Goal: Contribute content: Contribute content

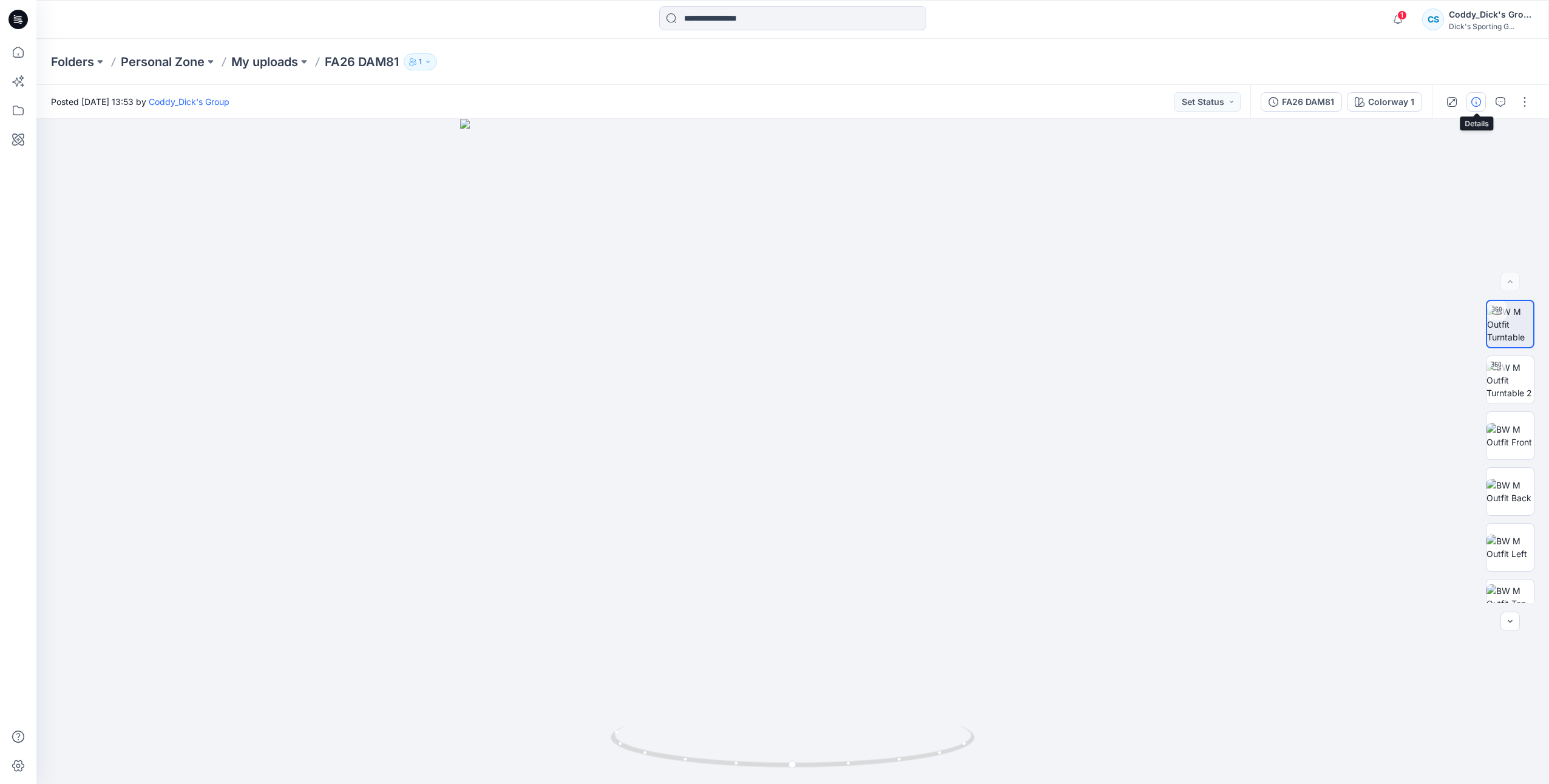
click at [1477, 103] on icon "button" at bounding box center [1476, 102] width 10 height 10
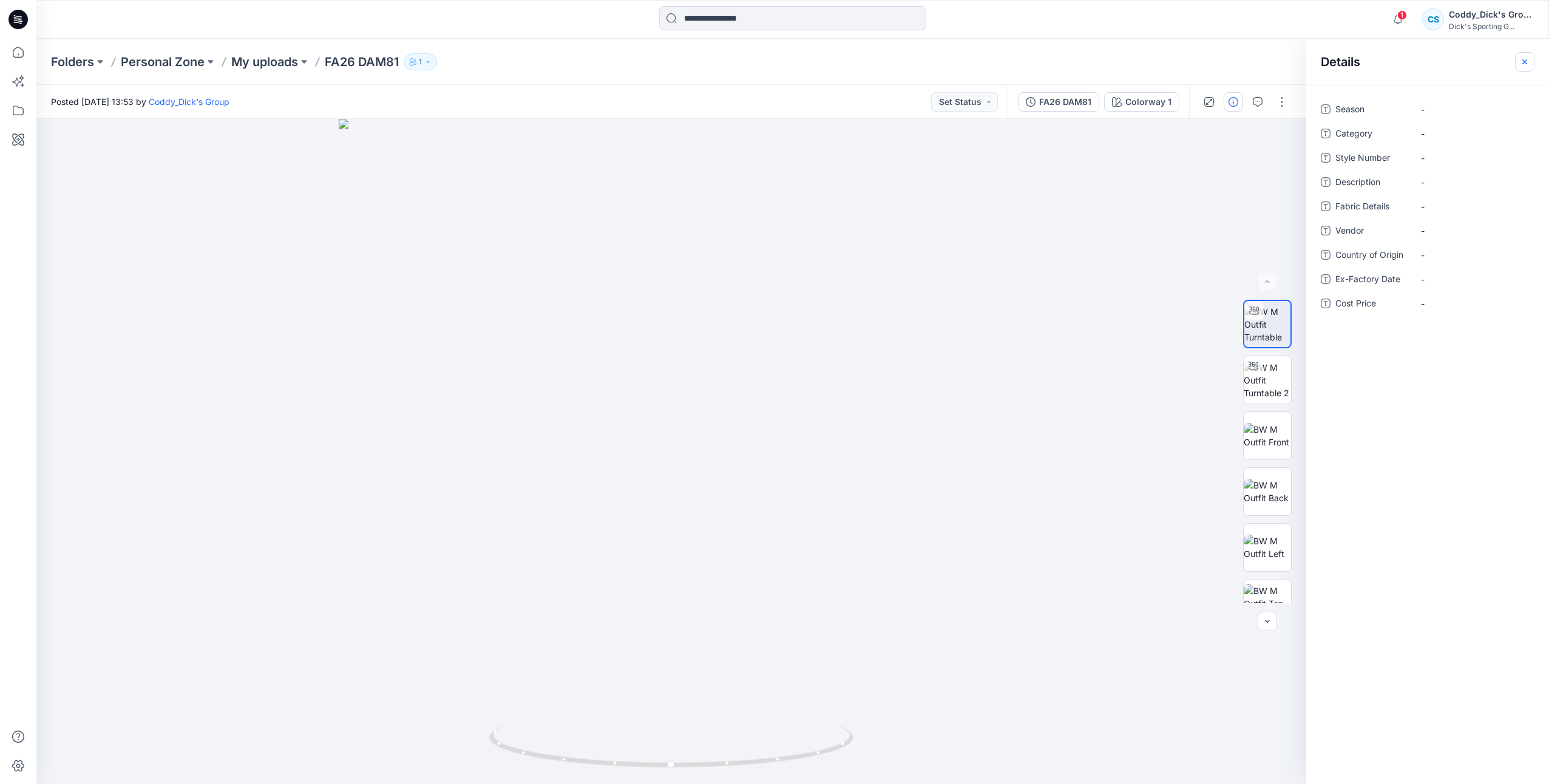
click at [1520, 55] on button "button" at bounding box center [1524, 62] width 19 height 19
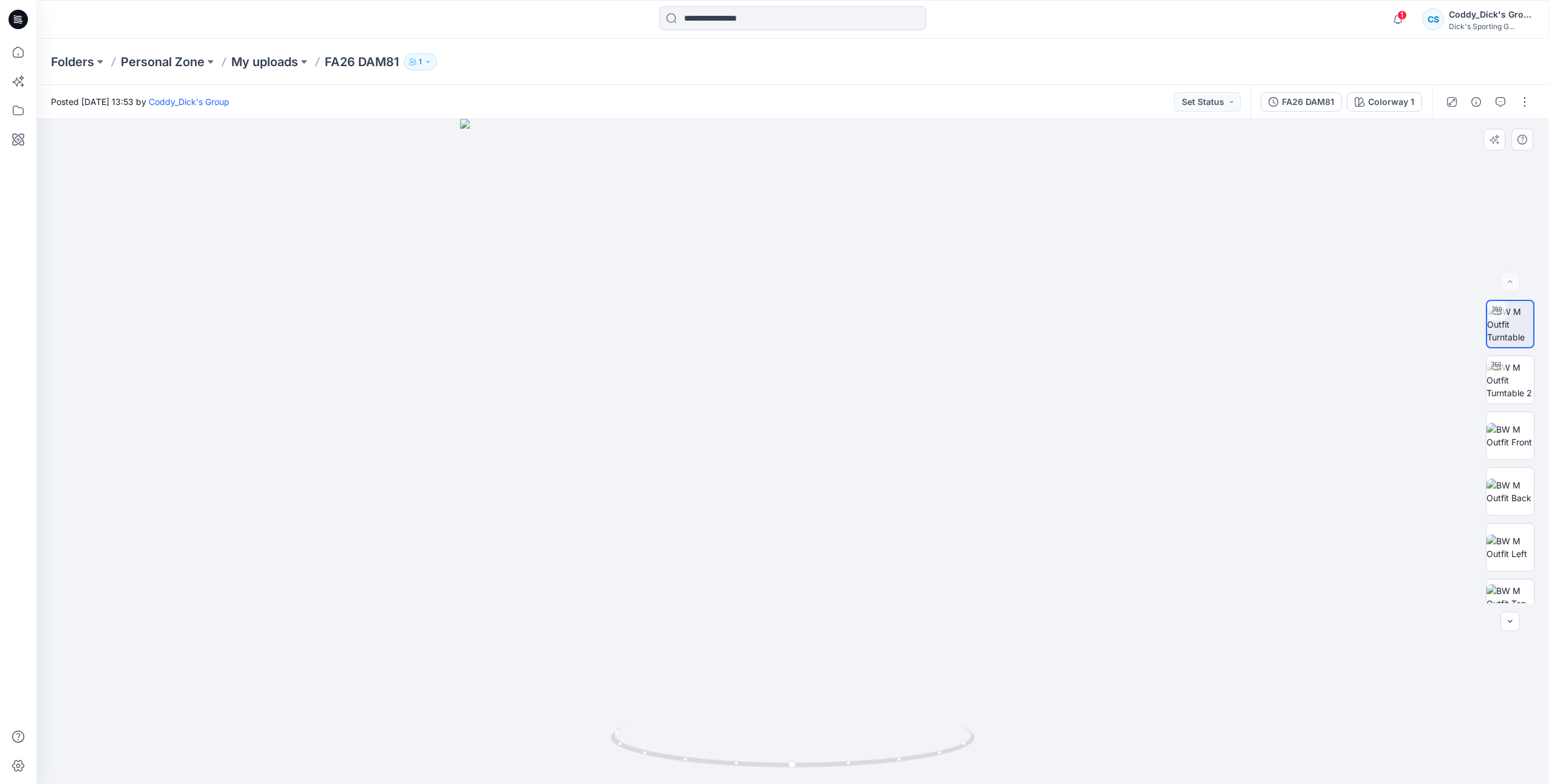
click at [887, 580] on div at bounding box center [793, 451] width 1513 height 665
drag, startPoint x: 957, startPoint y: 744, endPoint x: 564, endPoint y: 720, distance: 393.7
click at [564, 720] on div at bounding box center [793, 451] width 1513 height 665
drag, startPoint x: 1076, startPoint y: 366, endPoint x: 1153, endPoint y: 365, distance: 77.0
click at [1153, 365] on div at bounding box center [793, 451] width 1513 height 665
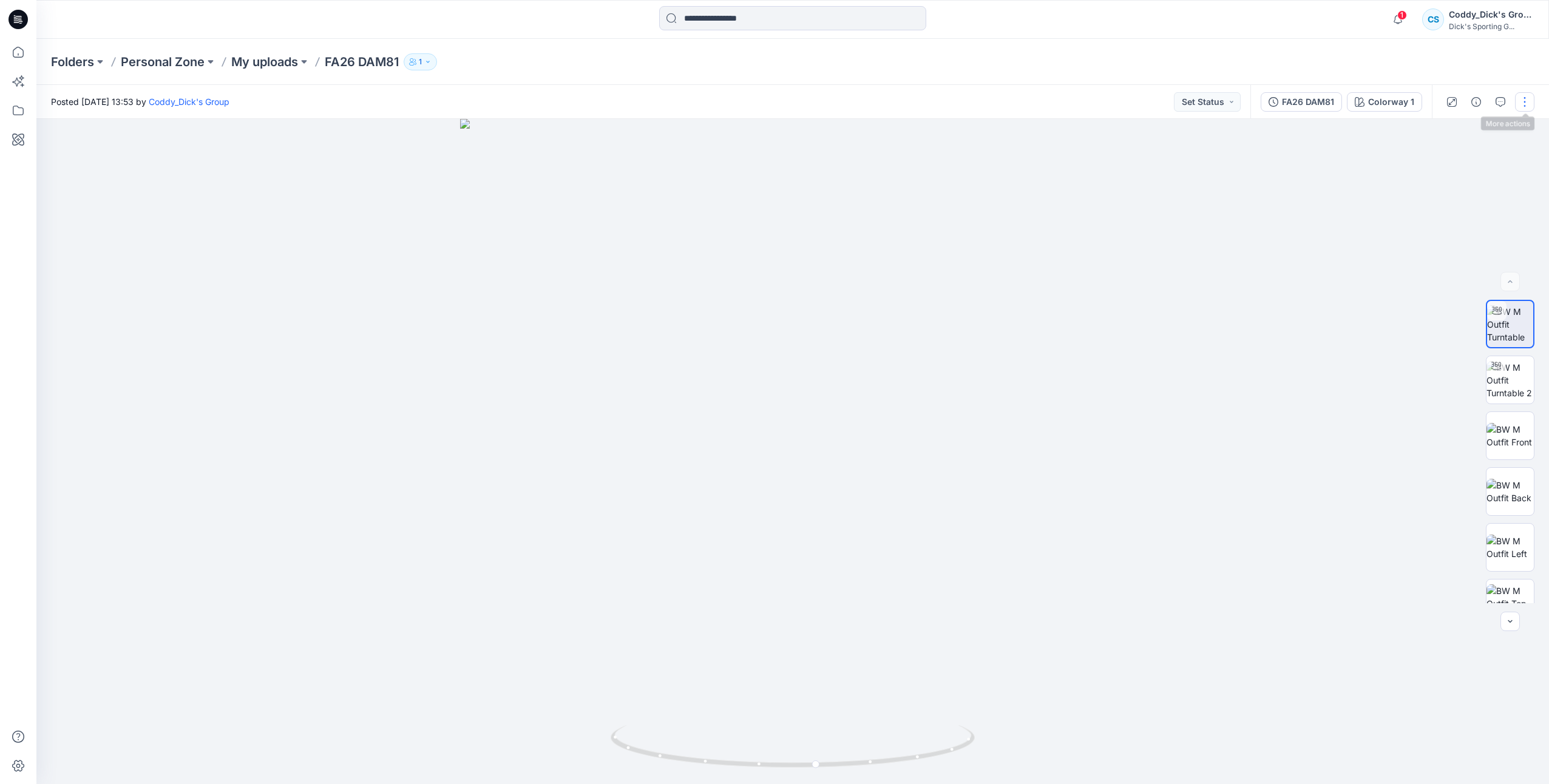
click at [1527, 96] on button "button" at bounding box center [1524, 102] width 19 height 19
click at [1489, 166] on button "Edit" at bounding box center [1474, 164] width 112 height 22
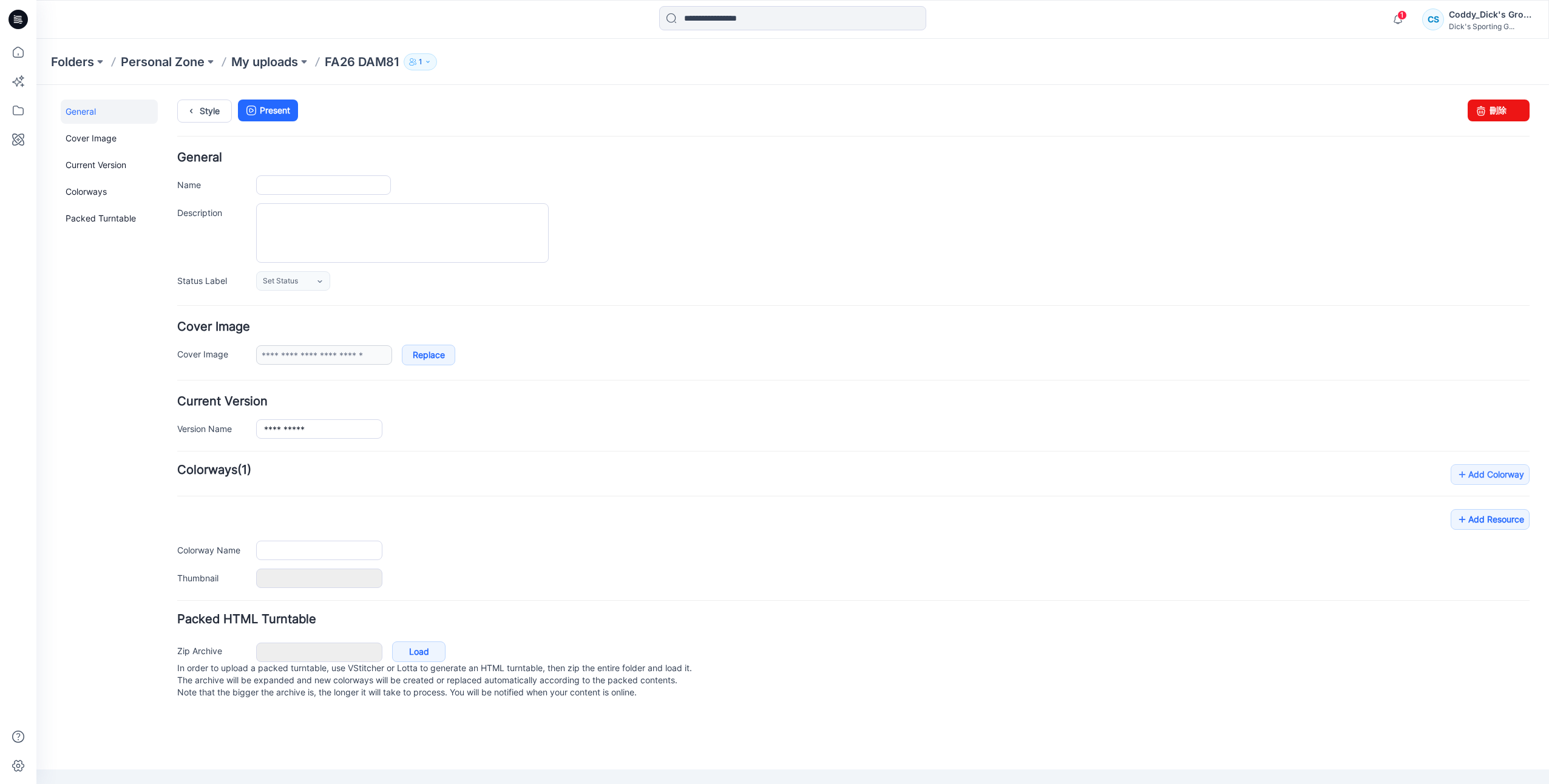
type input "**********"
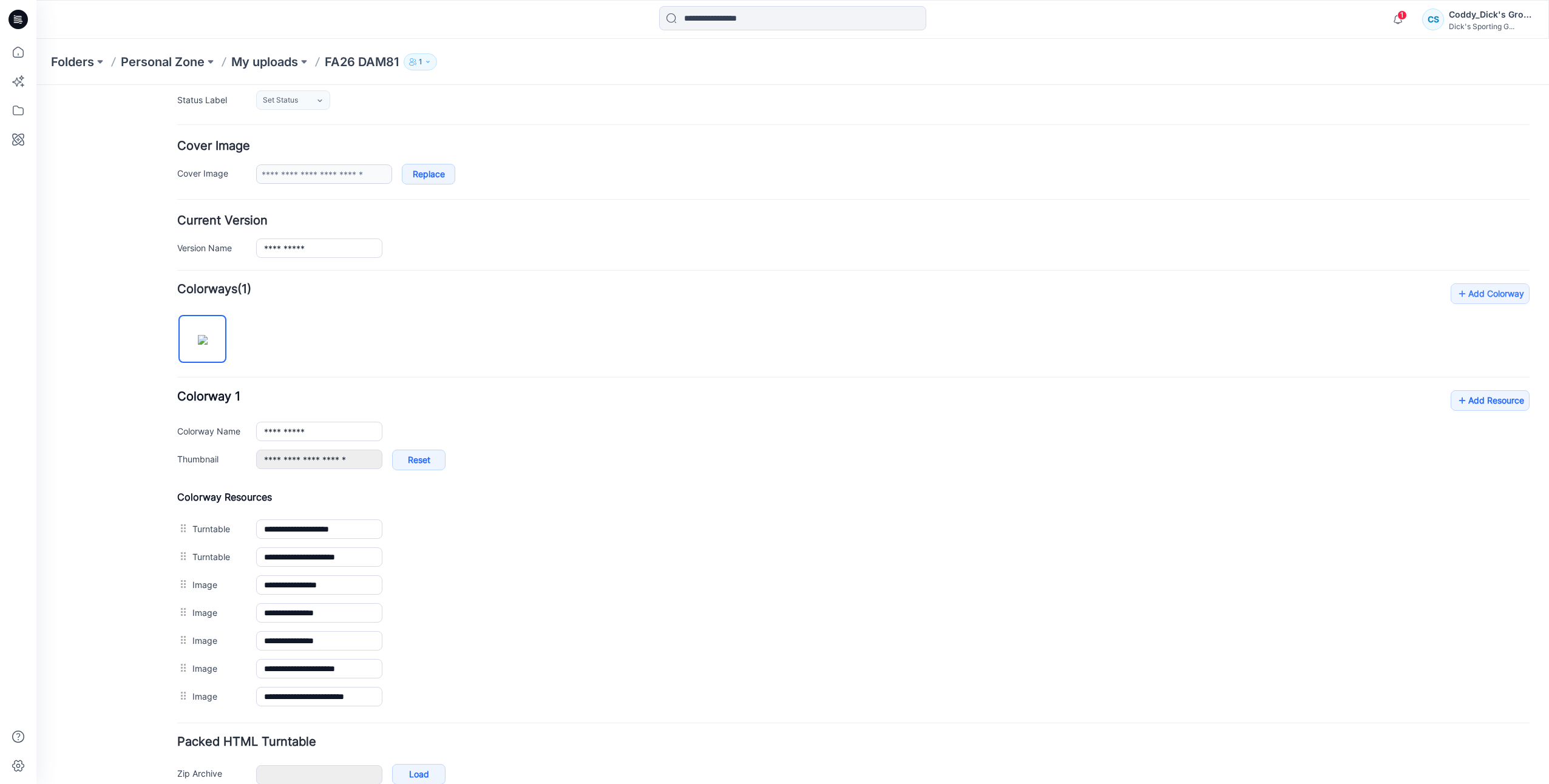
scroll to position [182, 0]
click at [427, 456] on link "Reset" at bounding box center [418, 458] width 53 height 21
type input "**********"
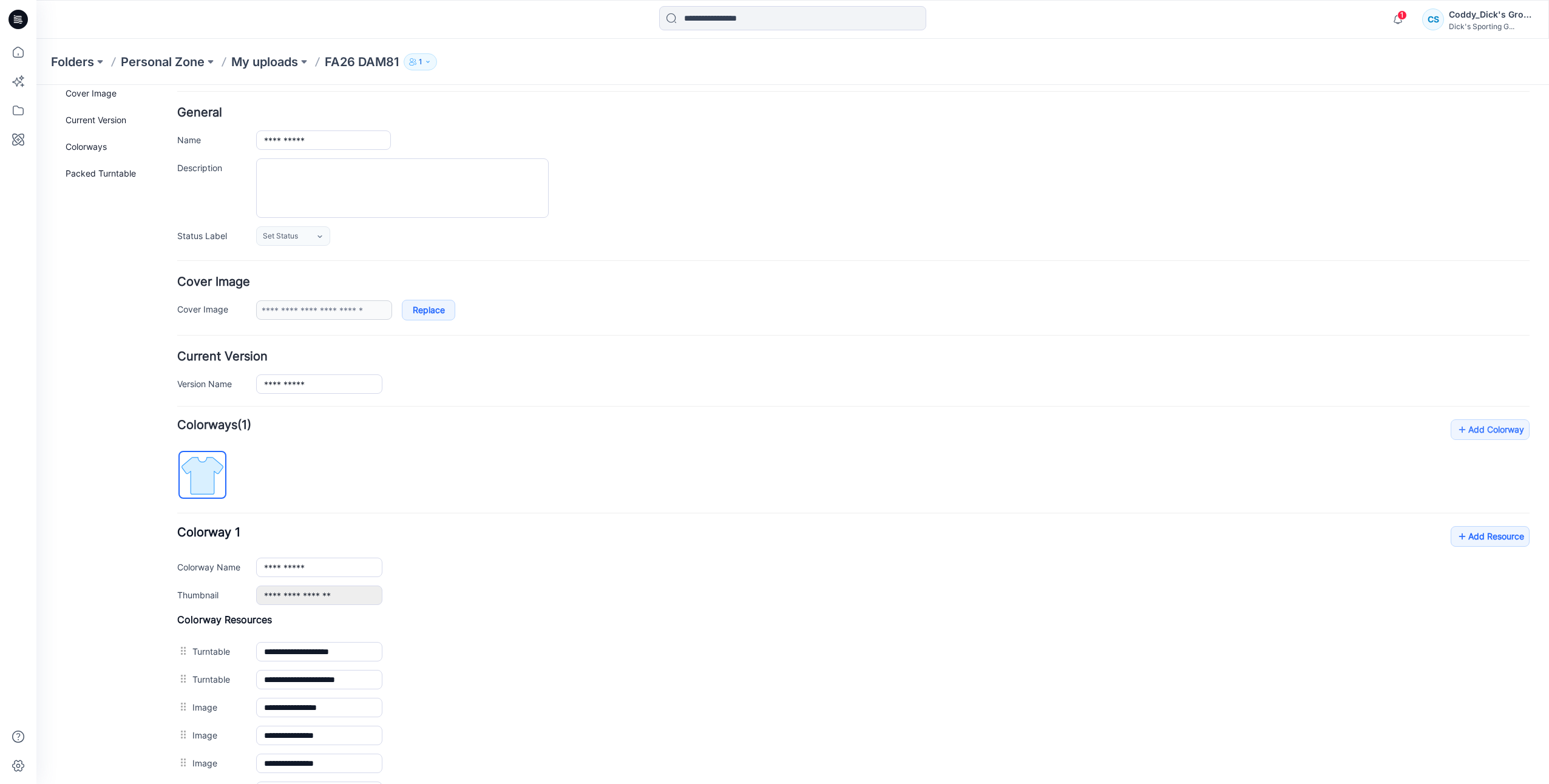
scroll to position [0, 0]
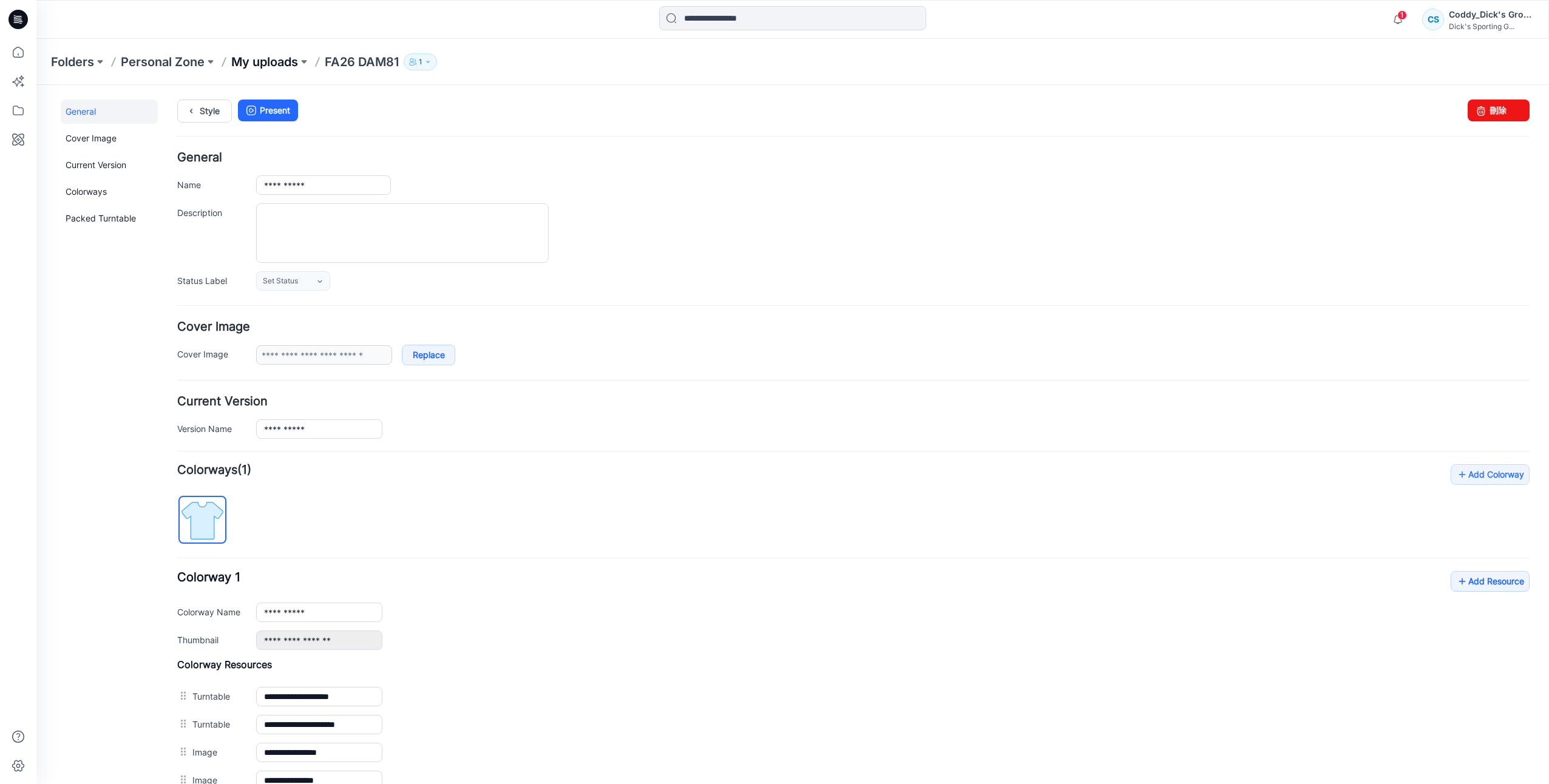
click at [276, 59] on p "My uploads" at bounding box center [264, 62] width 67 height 17
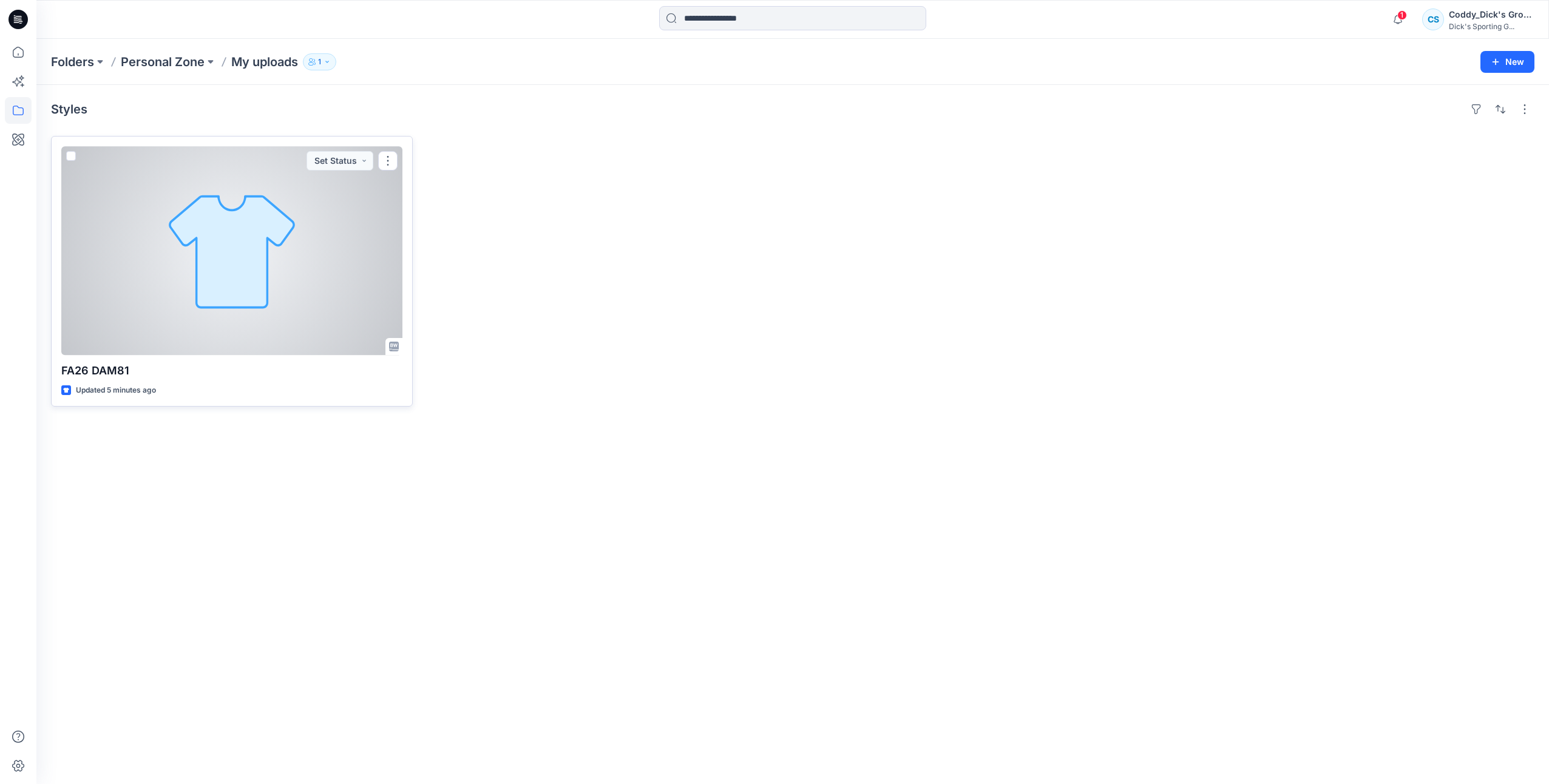
click at [349, 242] on div at bounding box center [232, 250] width 341 height 209
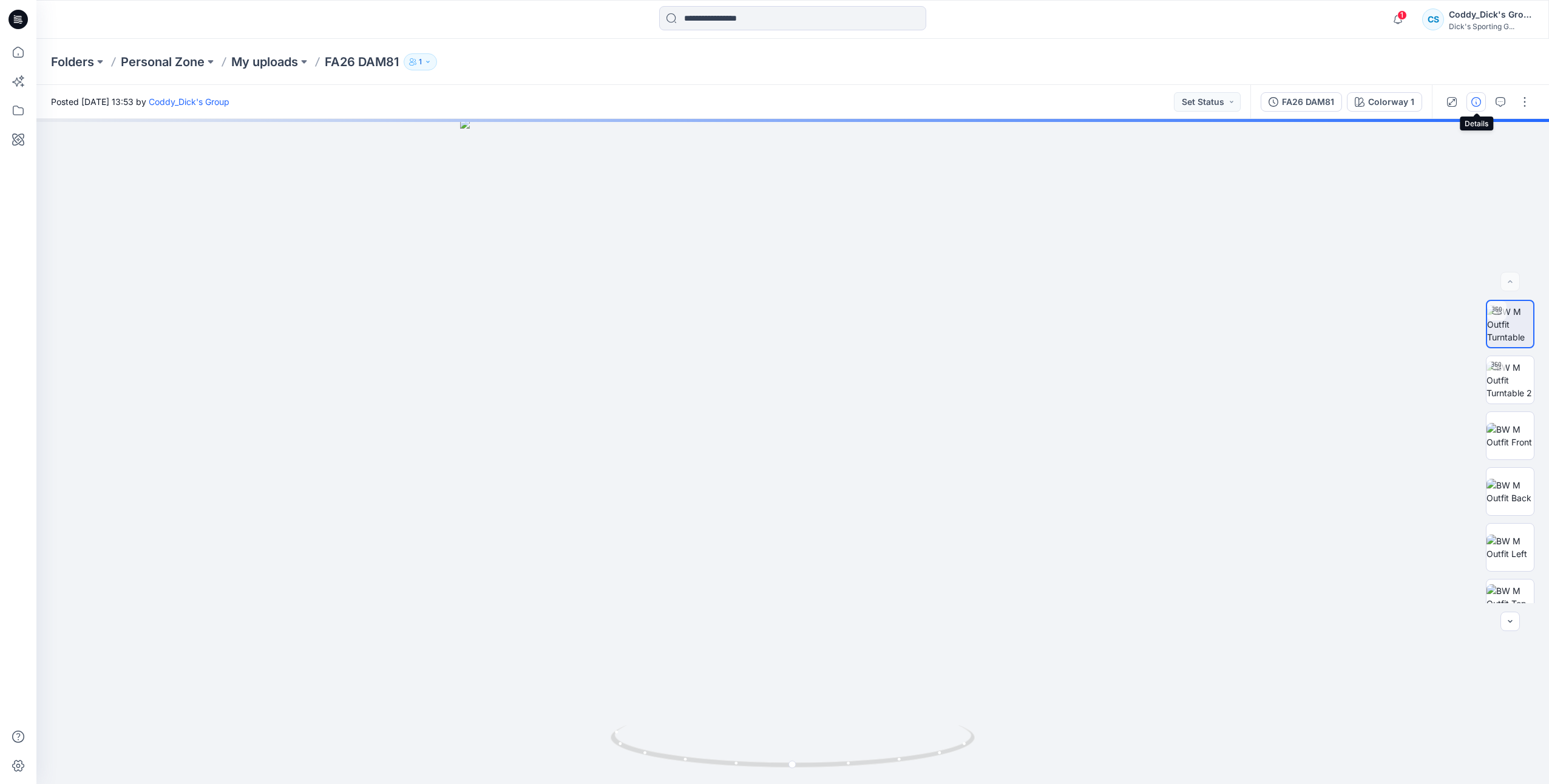
click at [1470, 104] on button "button" at bounding box center [1476, 102] width 19 height 19
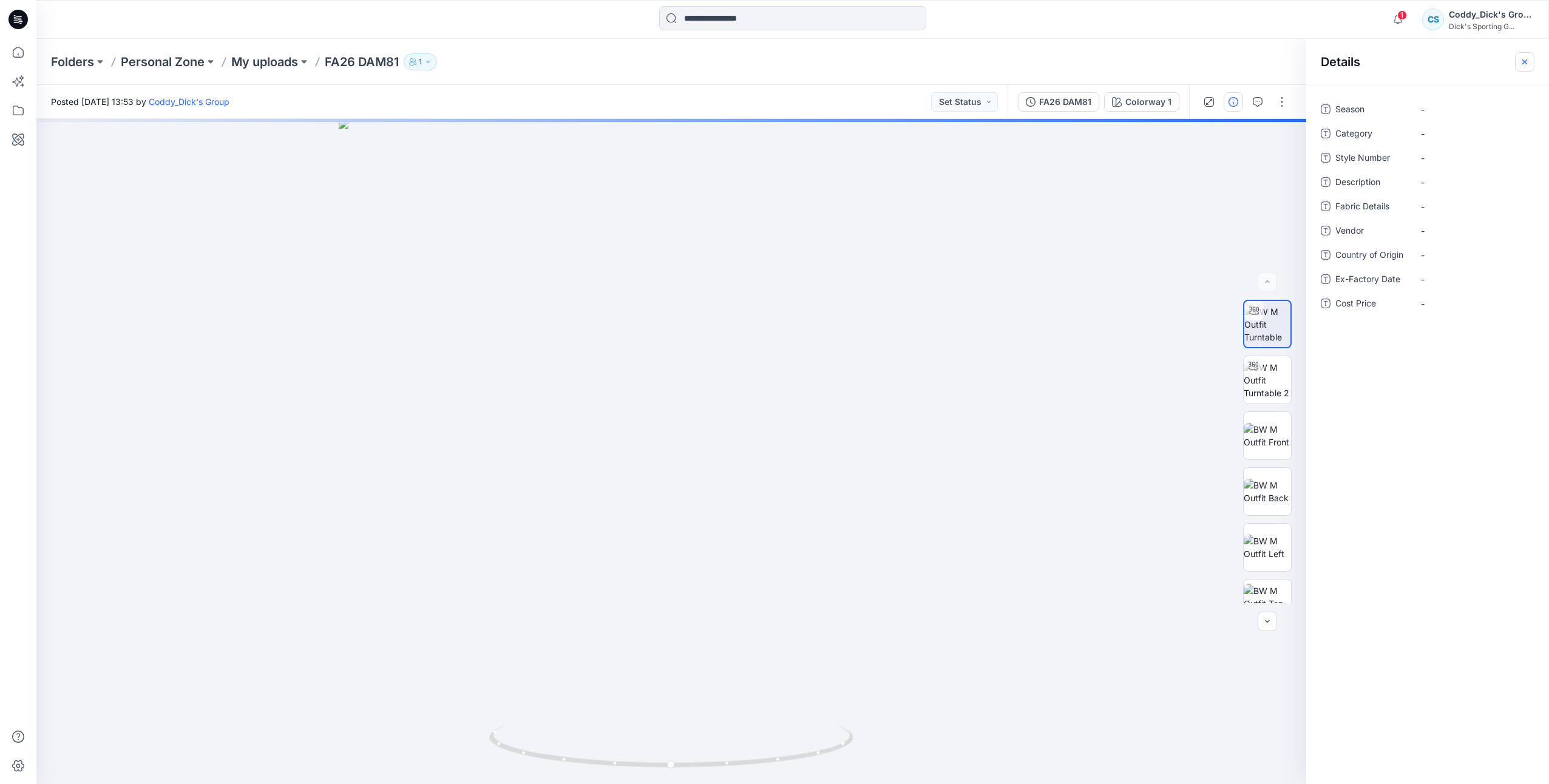
click at [1523, 59] on icon "button" at bounding box center [1524, 62] width 10 height 10
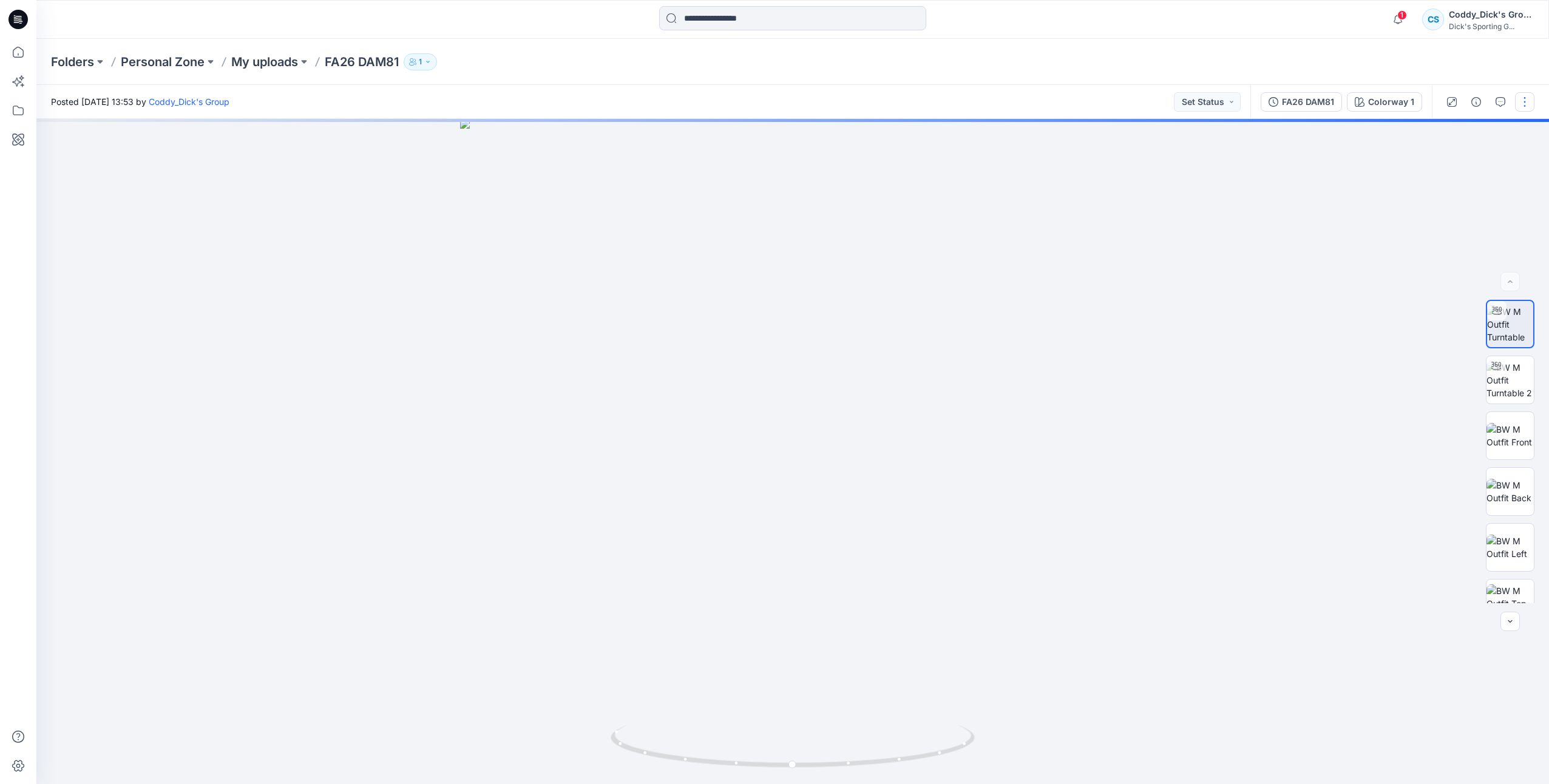
click at [1524, 105] on button "button" at bounding box center [1524, 102] width 19 height 19
click at [1469, 165] on button "Edit" at bounding box center [1474, 164] width 112 height 22
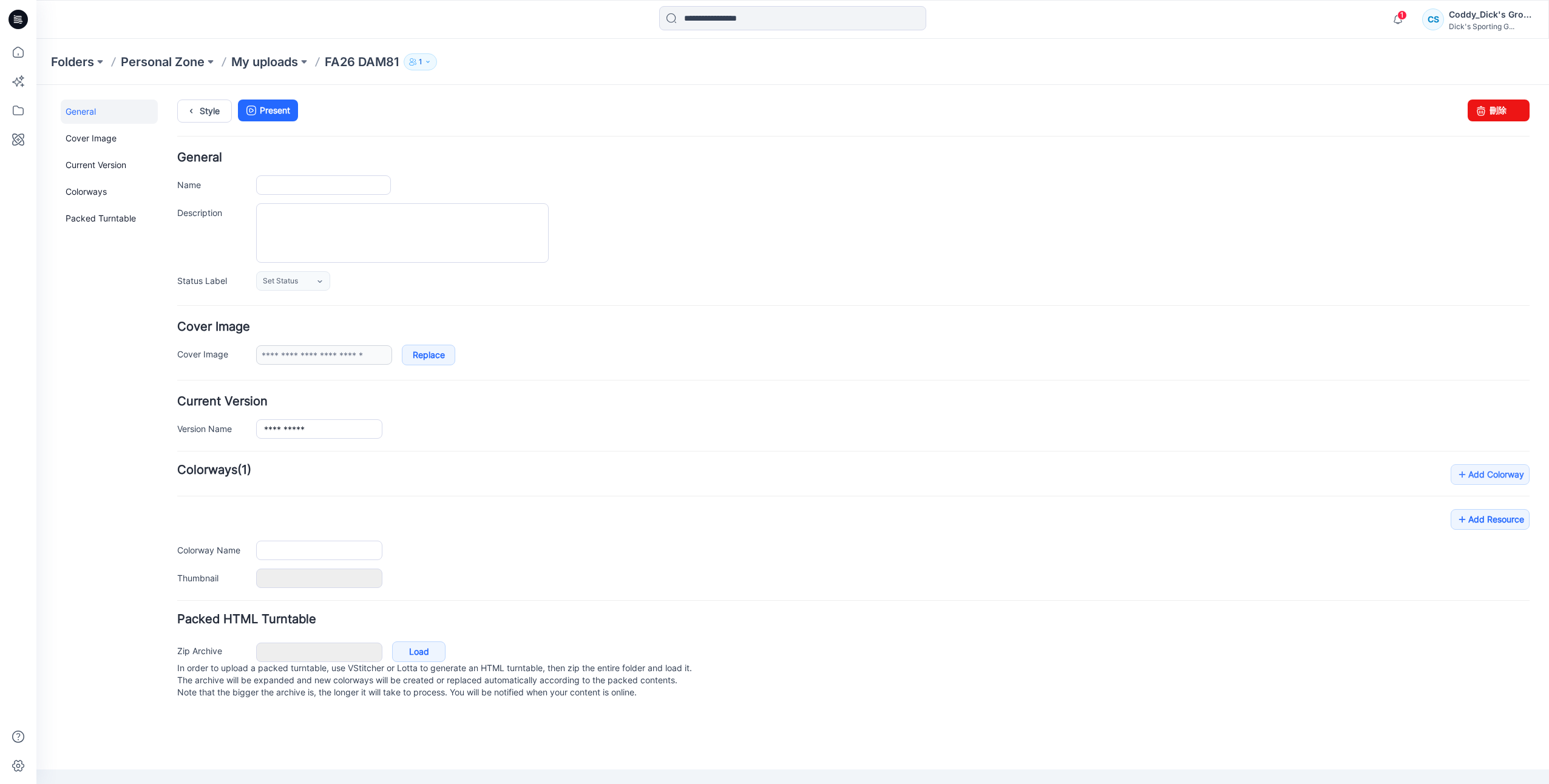
type input "**********"
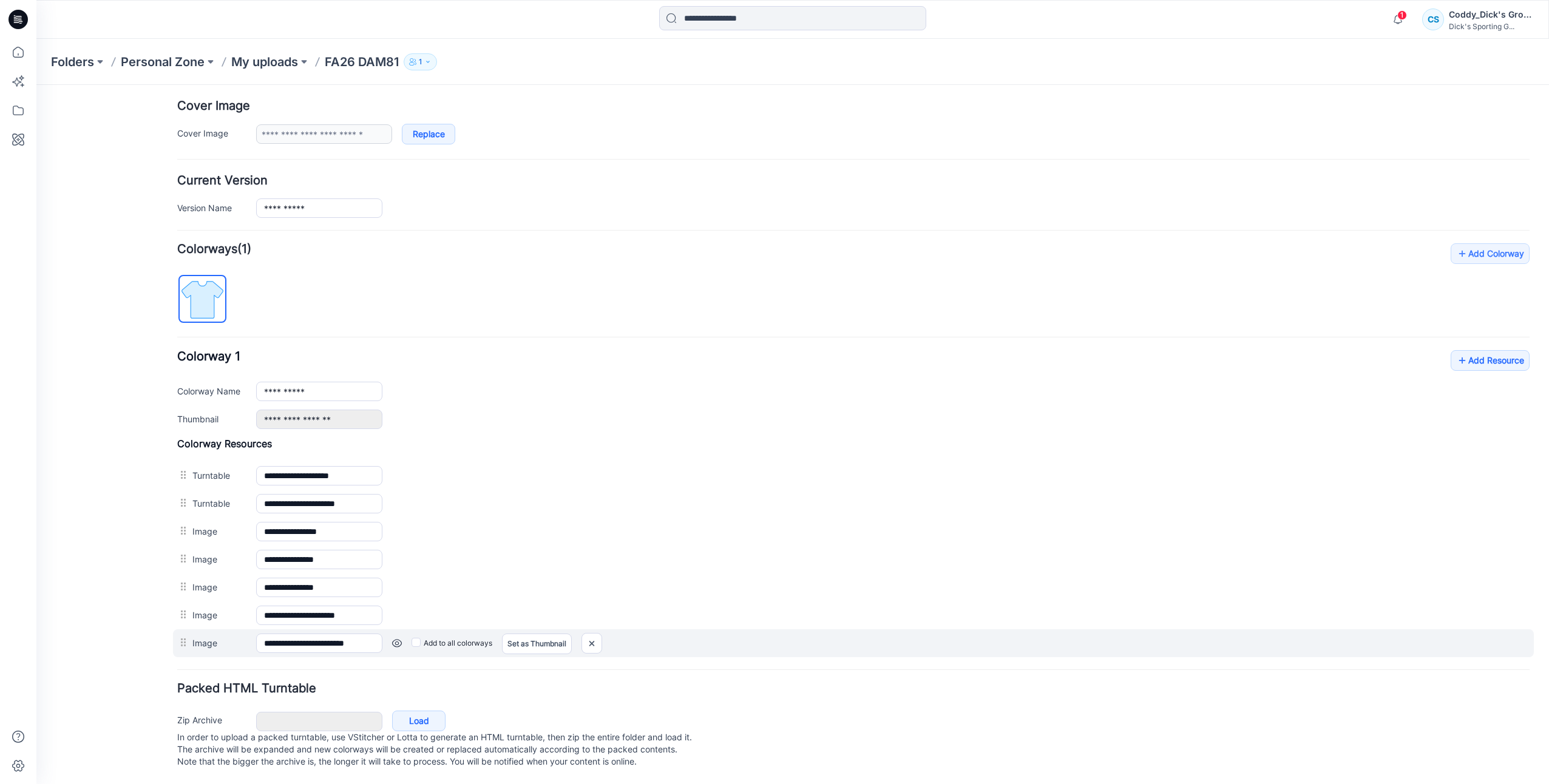
scroll to position [227, 0]
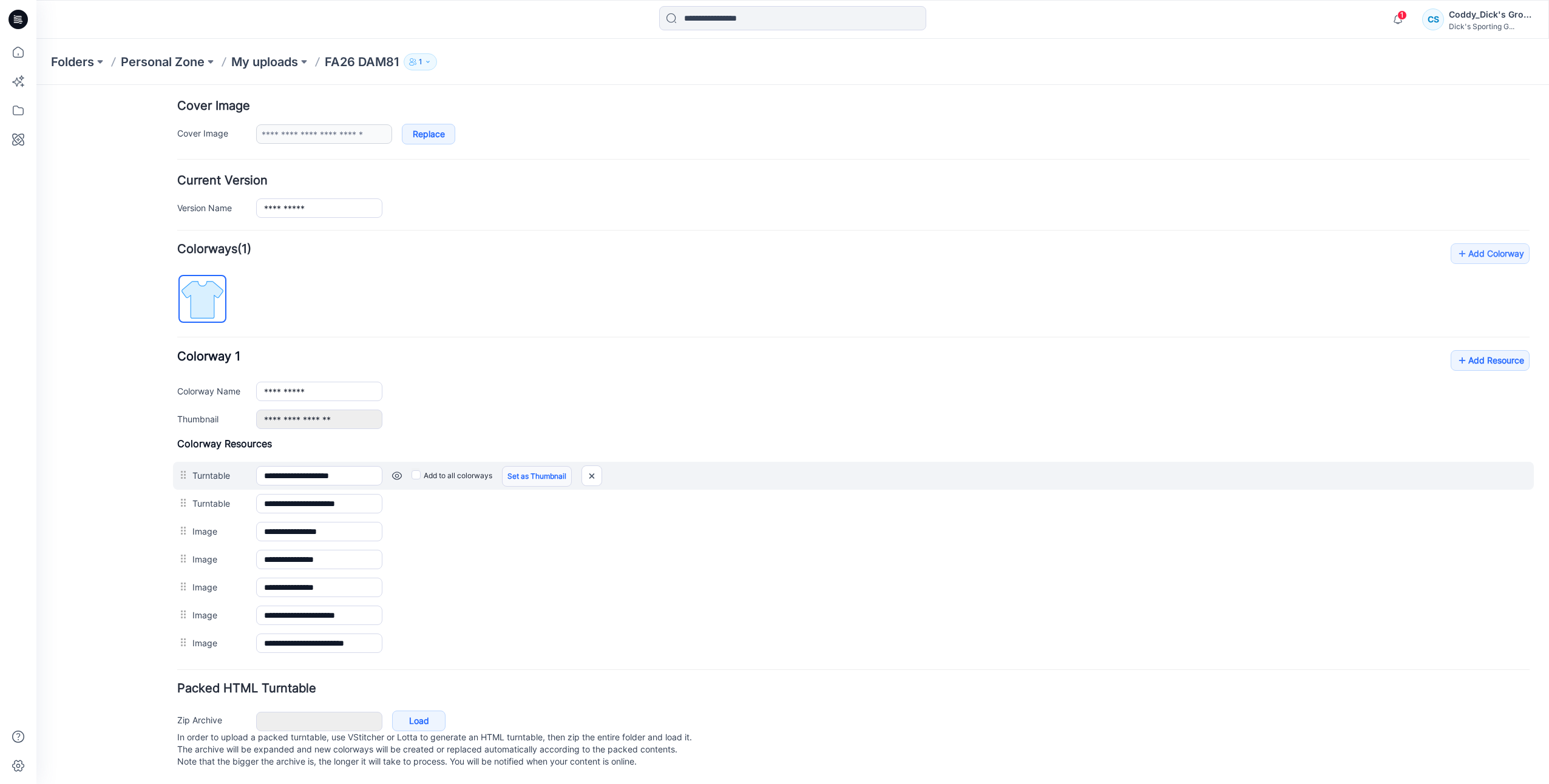
click at [521, 466] on link "Set as Thumbnail" at bounding box center [537, 476] width 70 height 21
type input "**********"
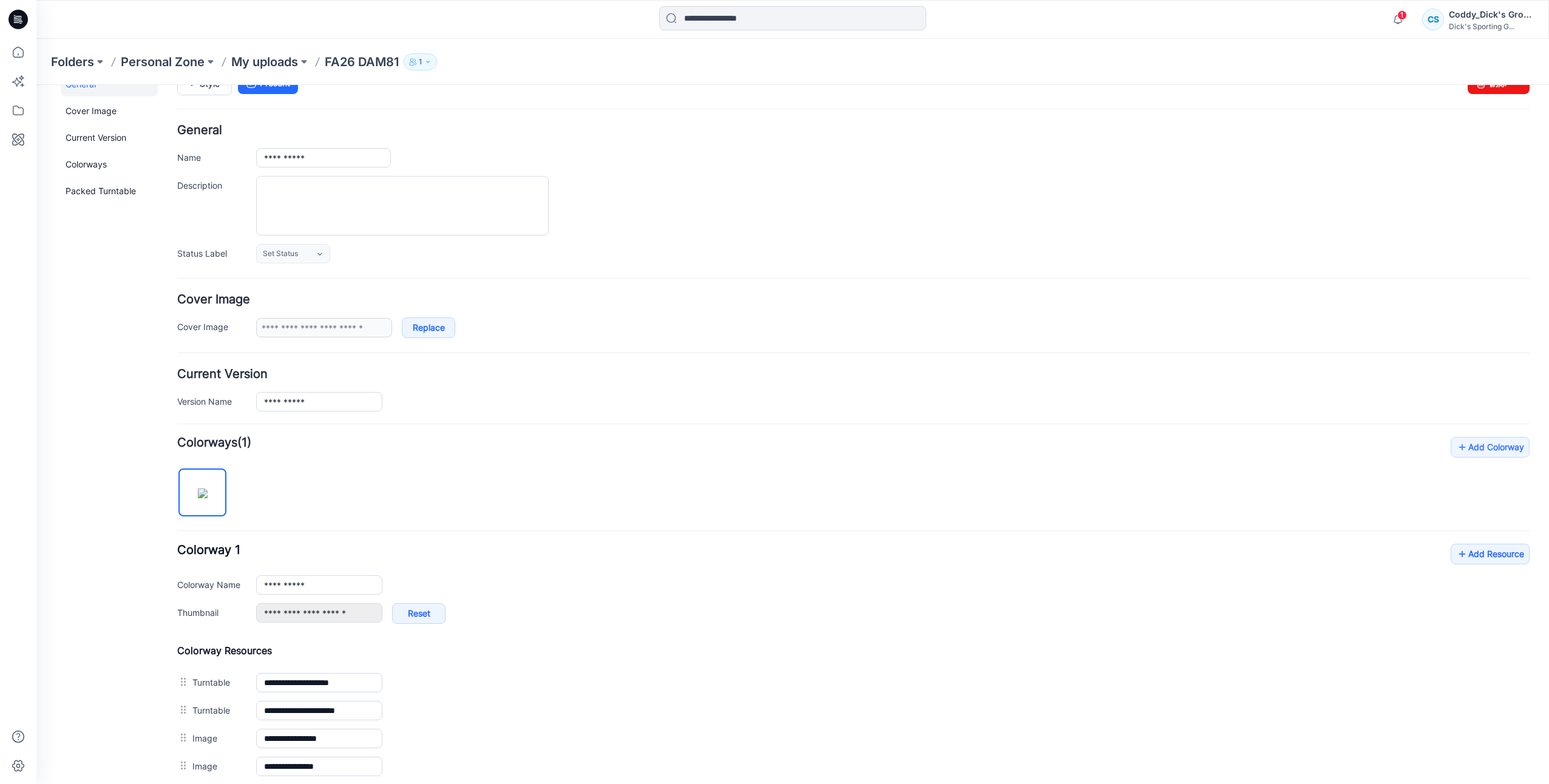
scroll to position [0, 0]
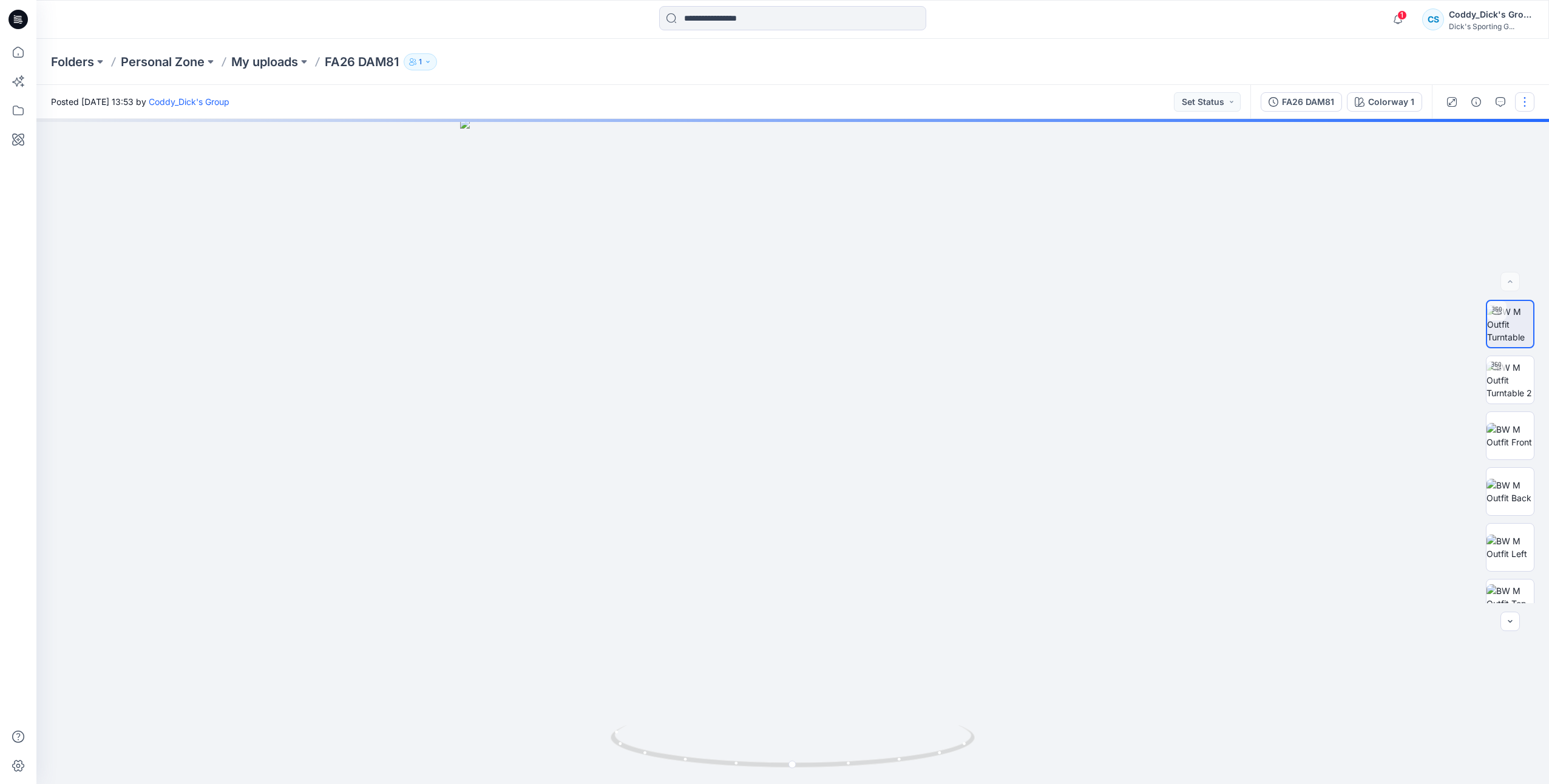
click at [1523, 101] on button "button" at bounding box center [1524, 102] width 19 height 19
click at [1461, 168] on button "Edit" at bounding box center [1474, 164] width 112 height 22
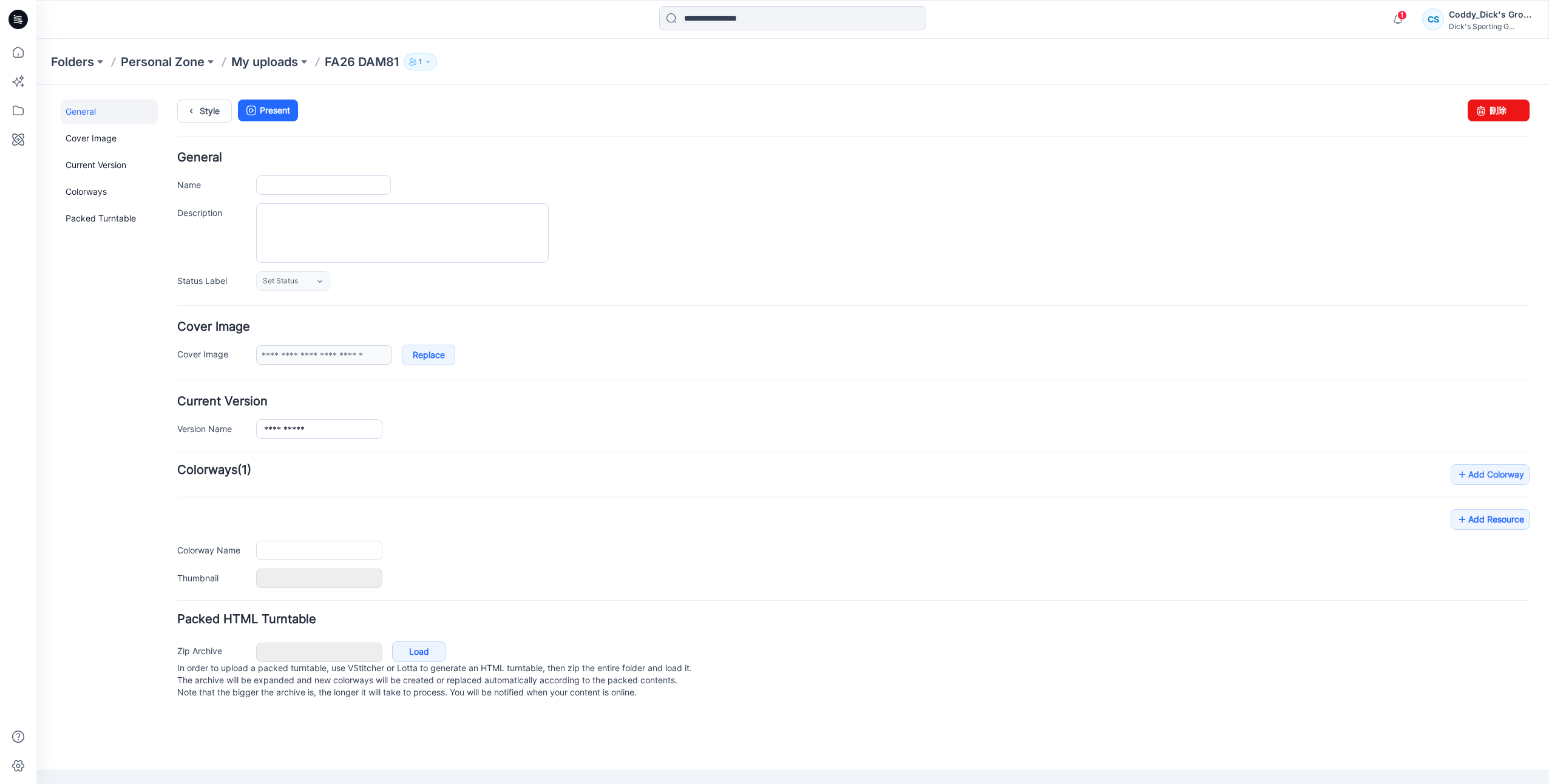
type input "**********"
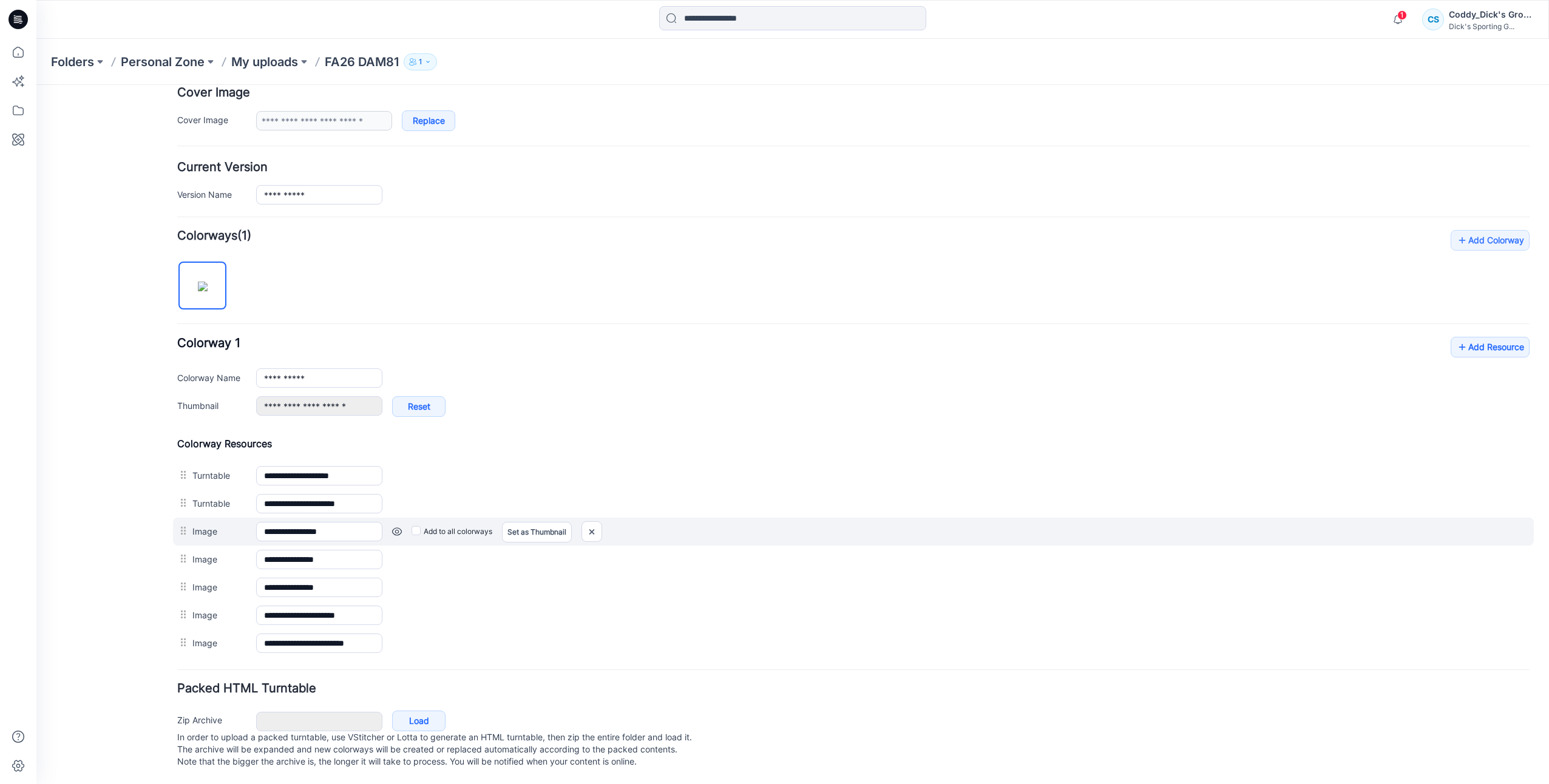
scroll to position [241, 0]
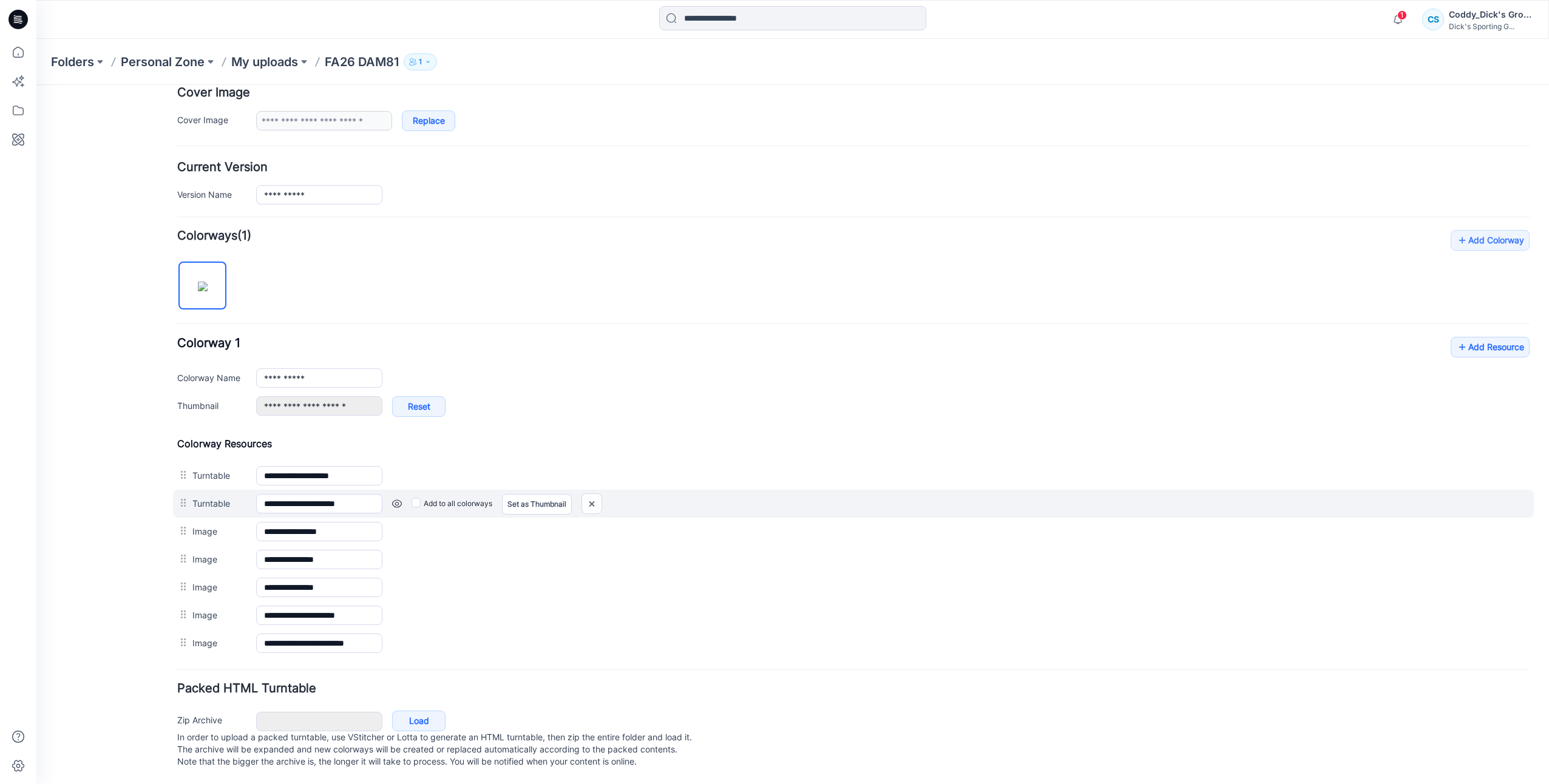
click at [398, 499] on link at bounding box center [397, 504] width 10 height 10
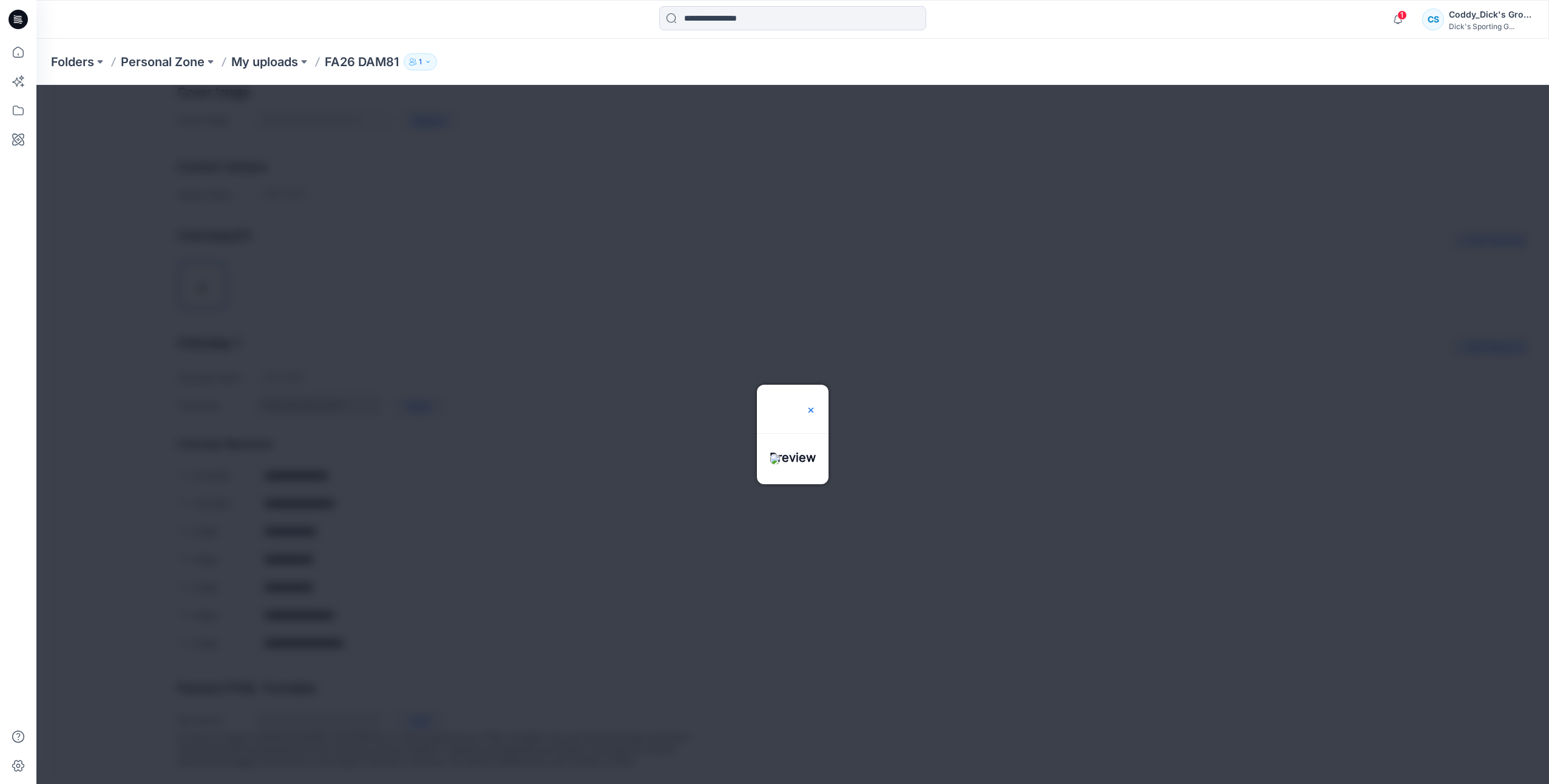
click at [816, 405] on img at bounding box center [811, 410] width 10 height 10
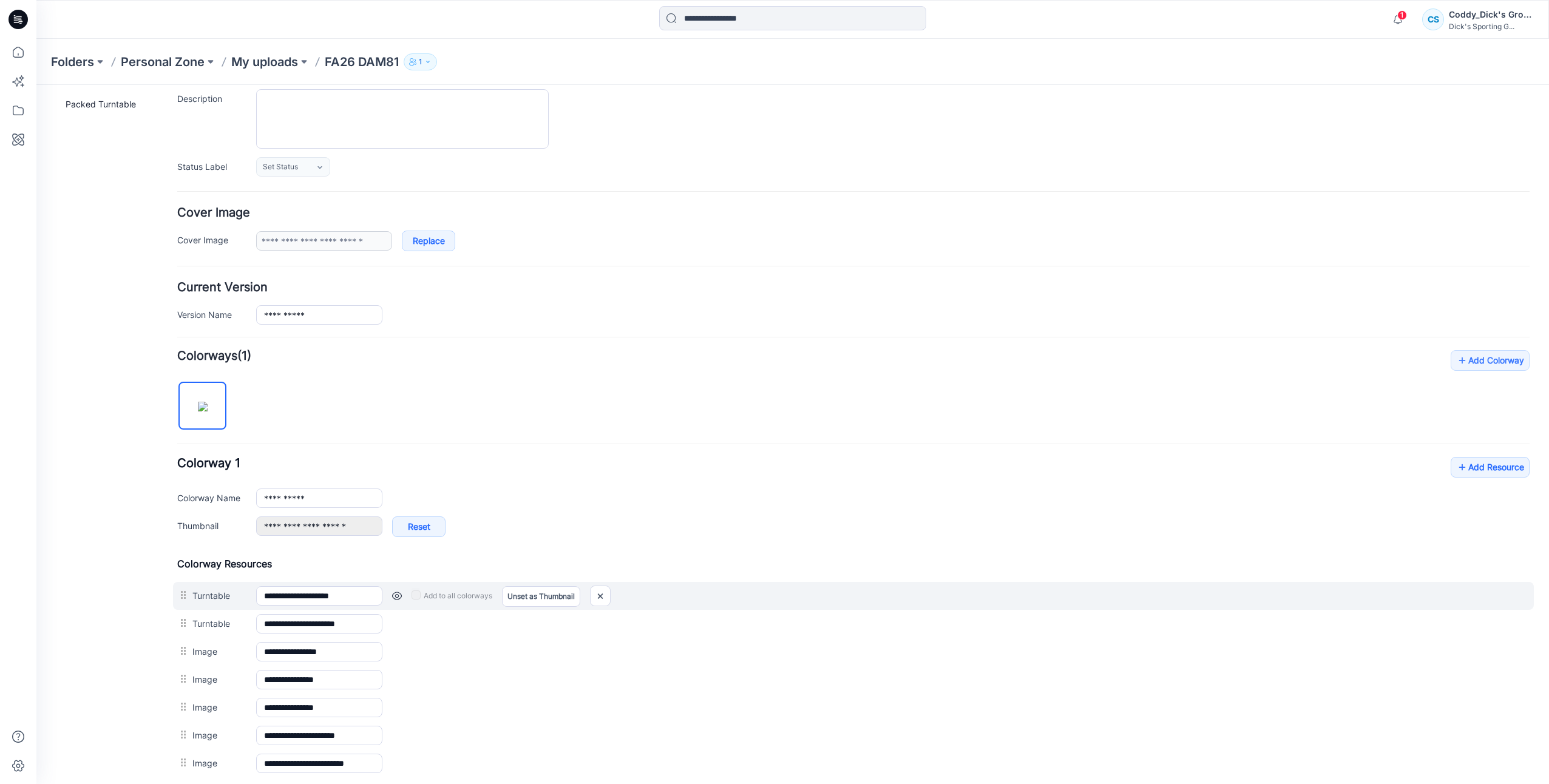
scroll to position [0, 0]
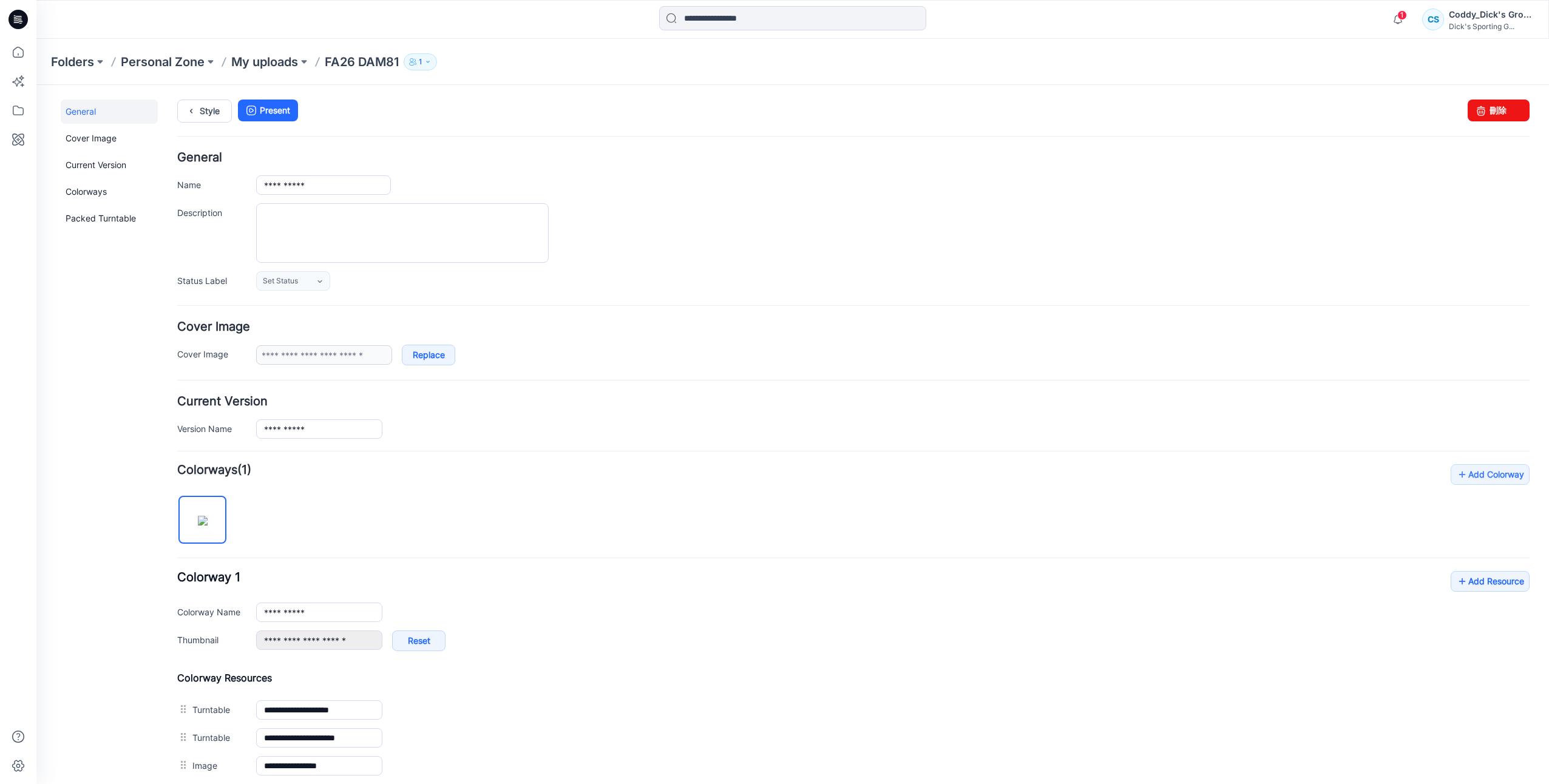
click at [377, 59] on p "FA26 DAM81" at bounding box center [362, 62] width 74 height 17
click at [89, 222] on link "Packed Turntable" at bounding box center [109, 219] width 97 height 25
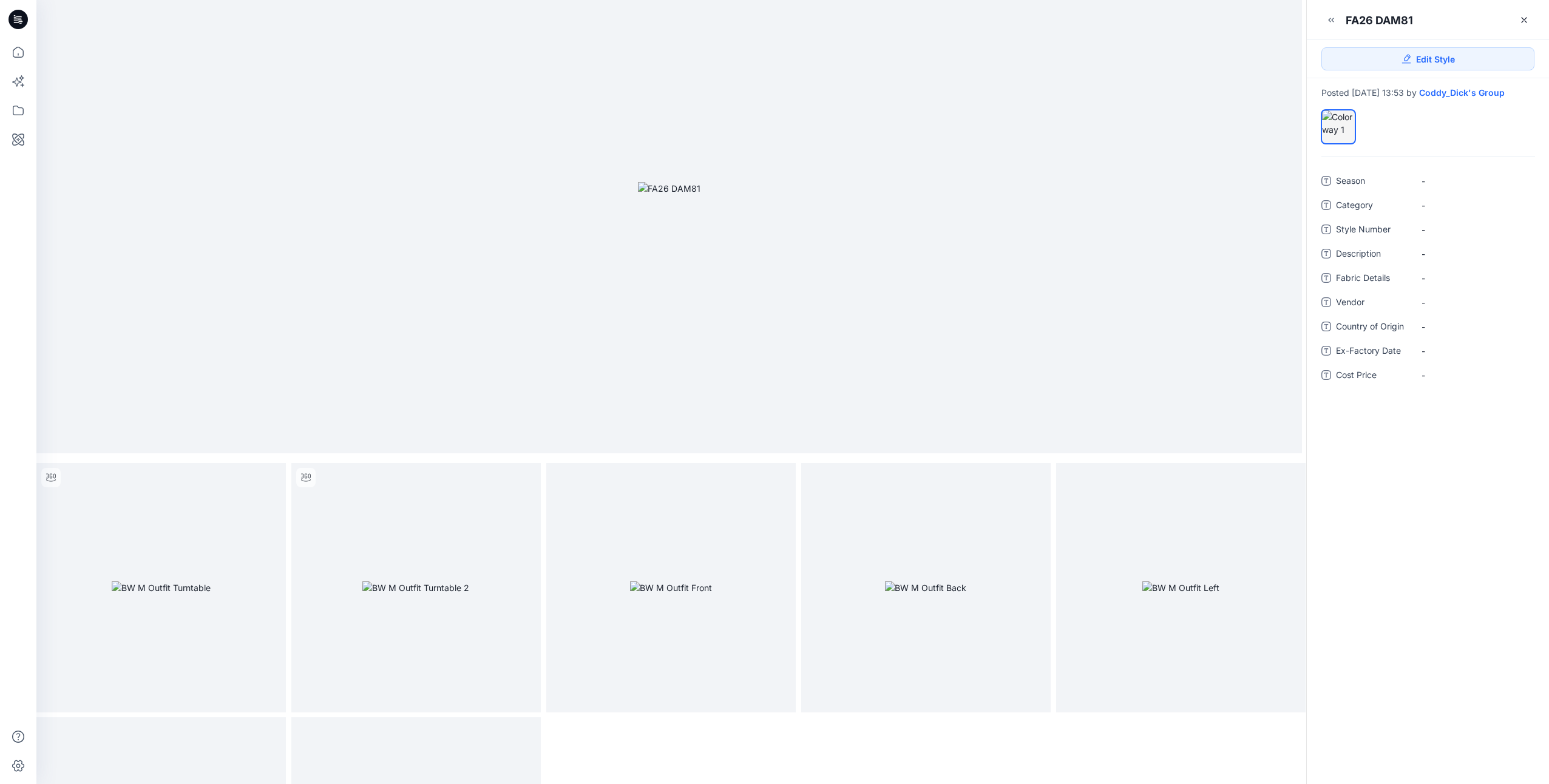
scroll to position [15, 0]
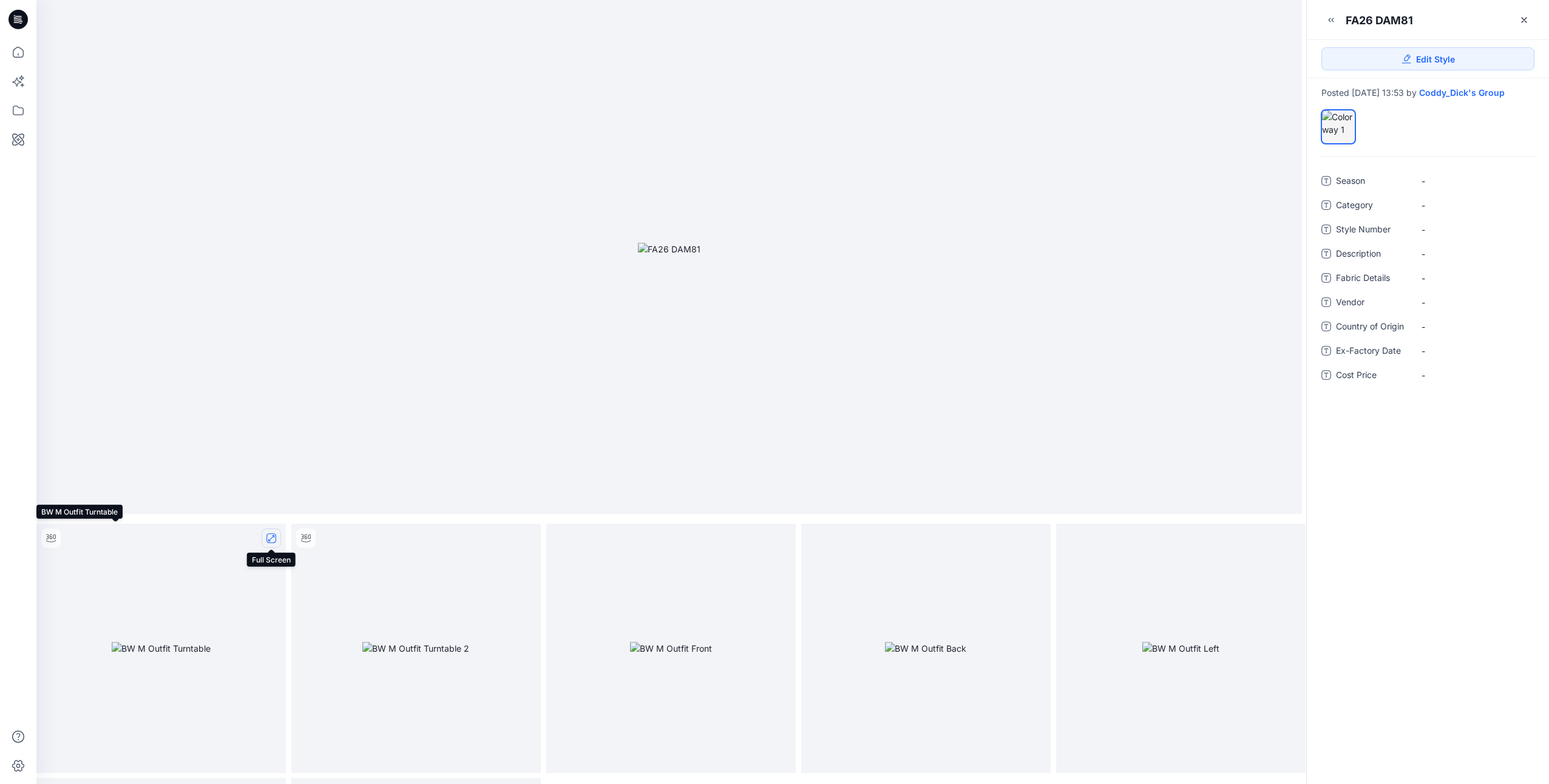
click at [273, 536] on icon "full screen" at bounding box center [271, 538] width 6 height 6
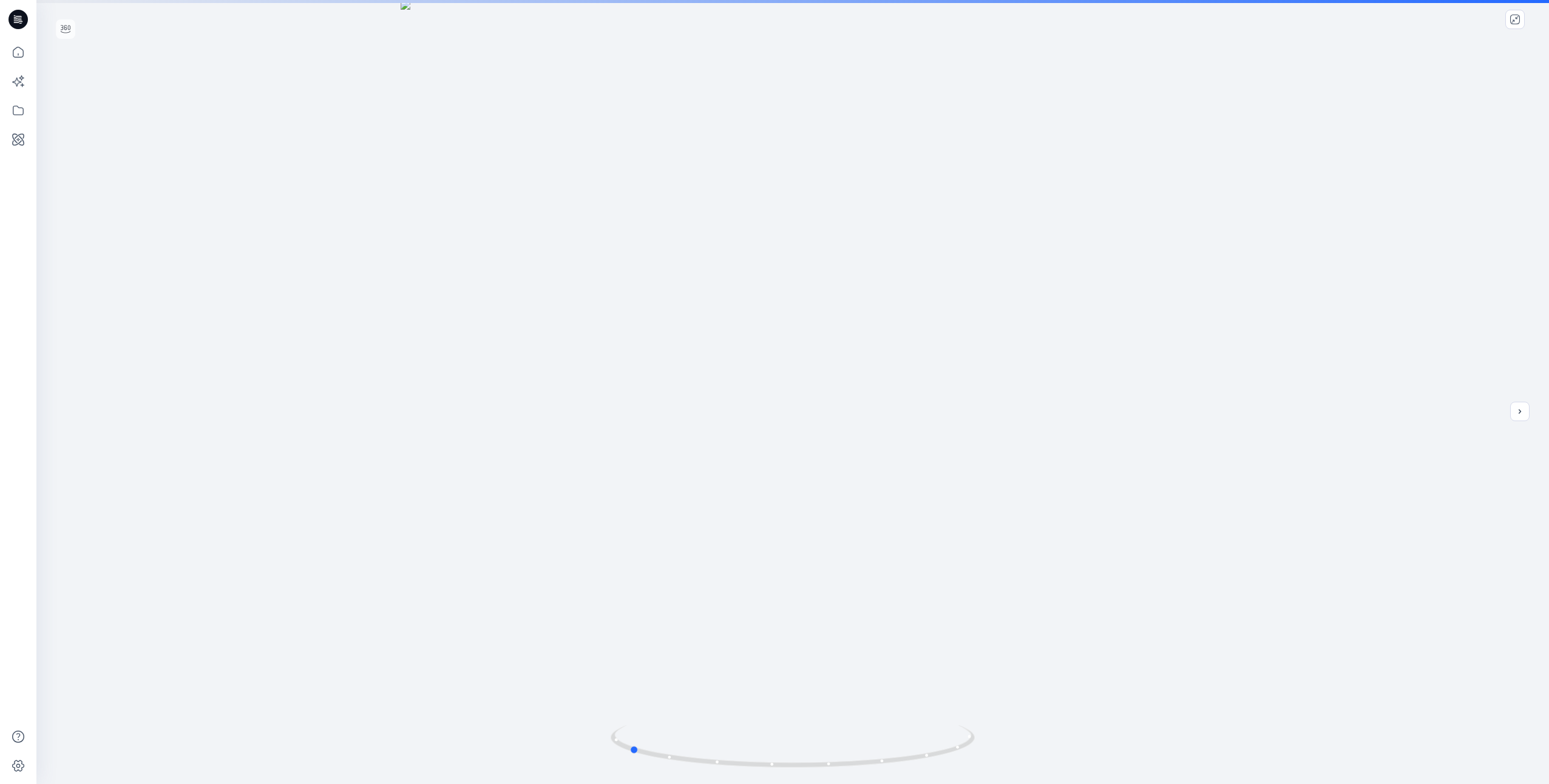
drag, startPoint x: 1081, startPoint y: 357, endPoint x: 936, endPoint y: 360, distance: 145.0
click at [936, 360] on div at bounding box center [793, 392] width 1513 height 784
click at [1513, 25] on button "close-full-preview" at bounding box center [1515, 19] width 19 height 19
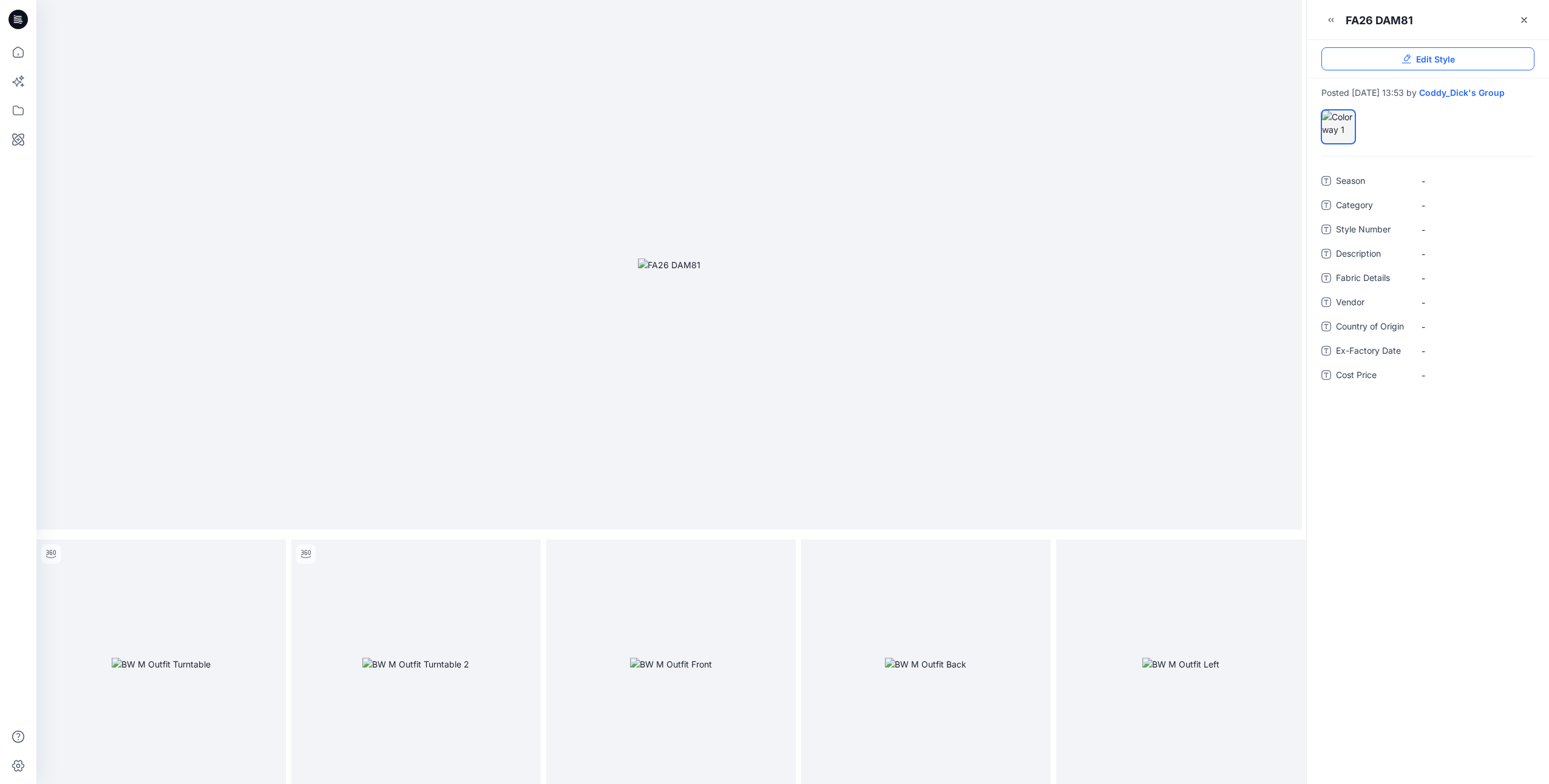
click at [1439, 56] on span "Edit Style" at bounding box center [1436, 59] width 39 height 13
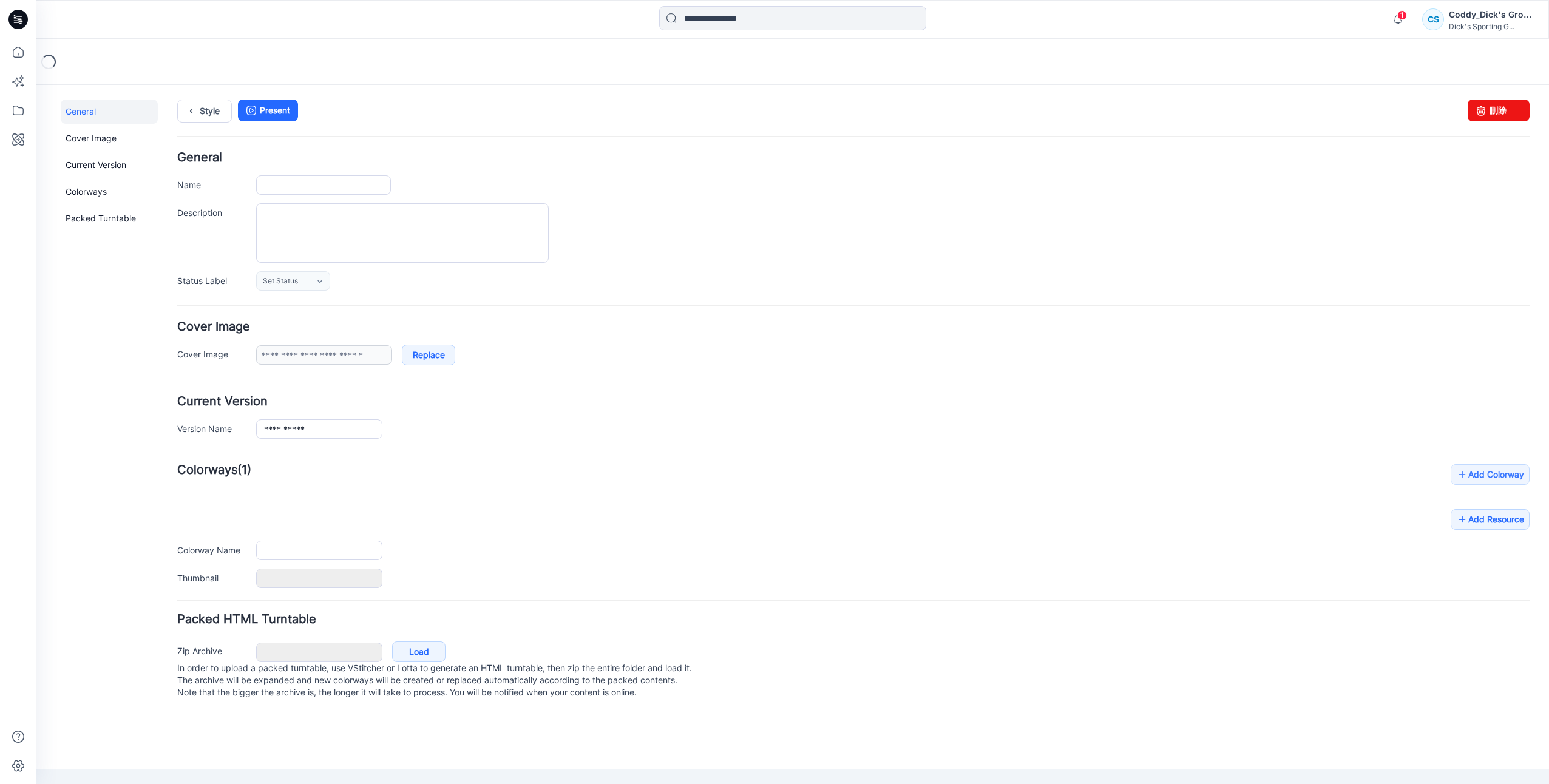
type input "**********"
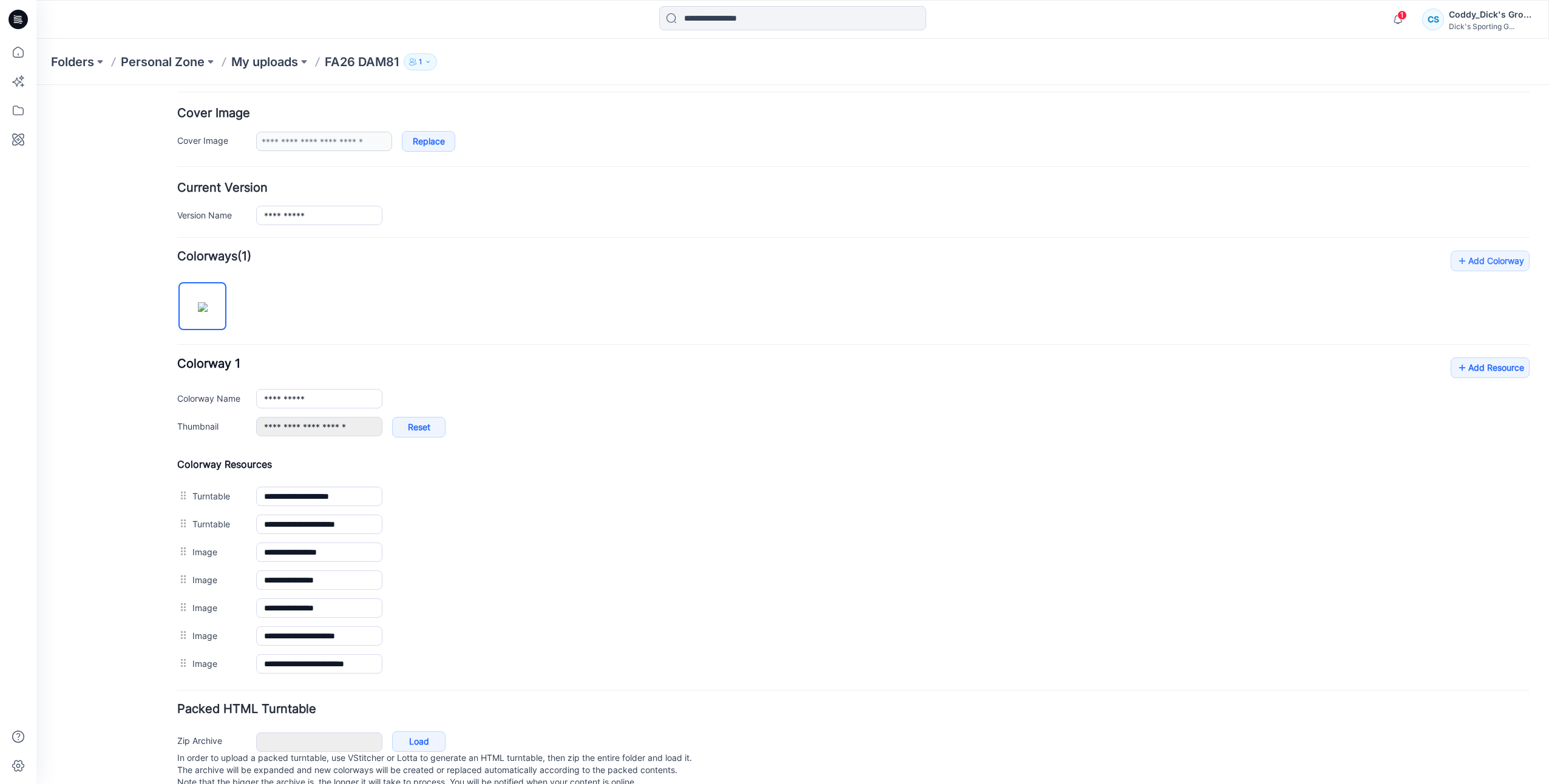
scroll to position [240, 0]
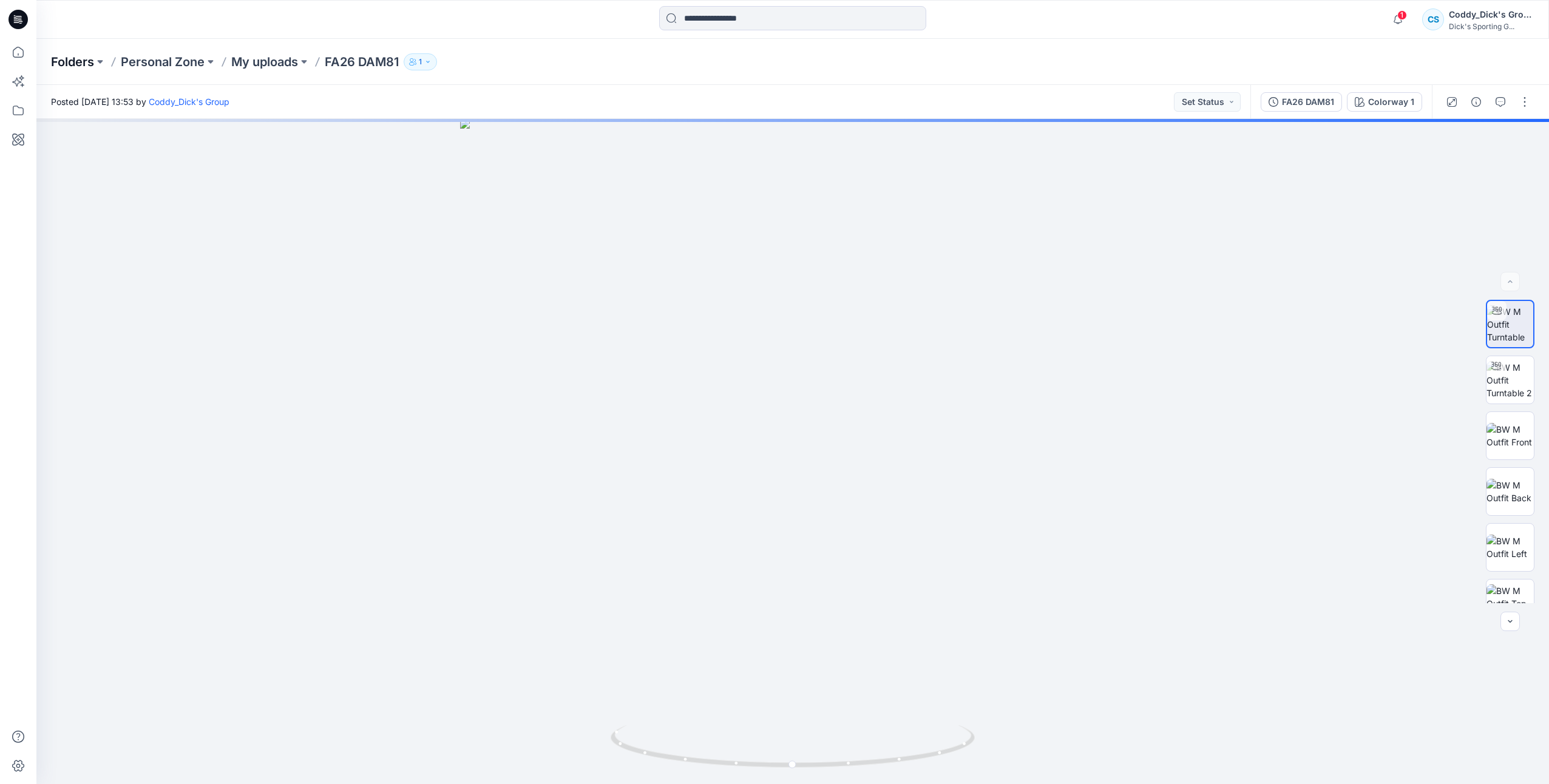
click at [80, 62] on p "Folders" at bounding box center [72, 62] width 43 height 17
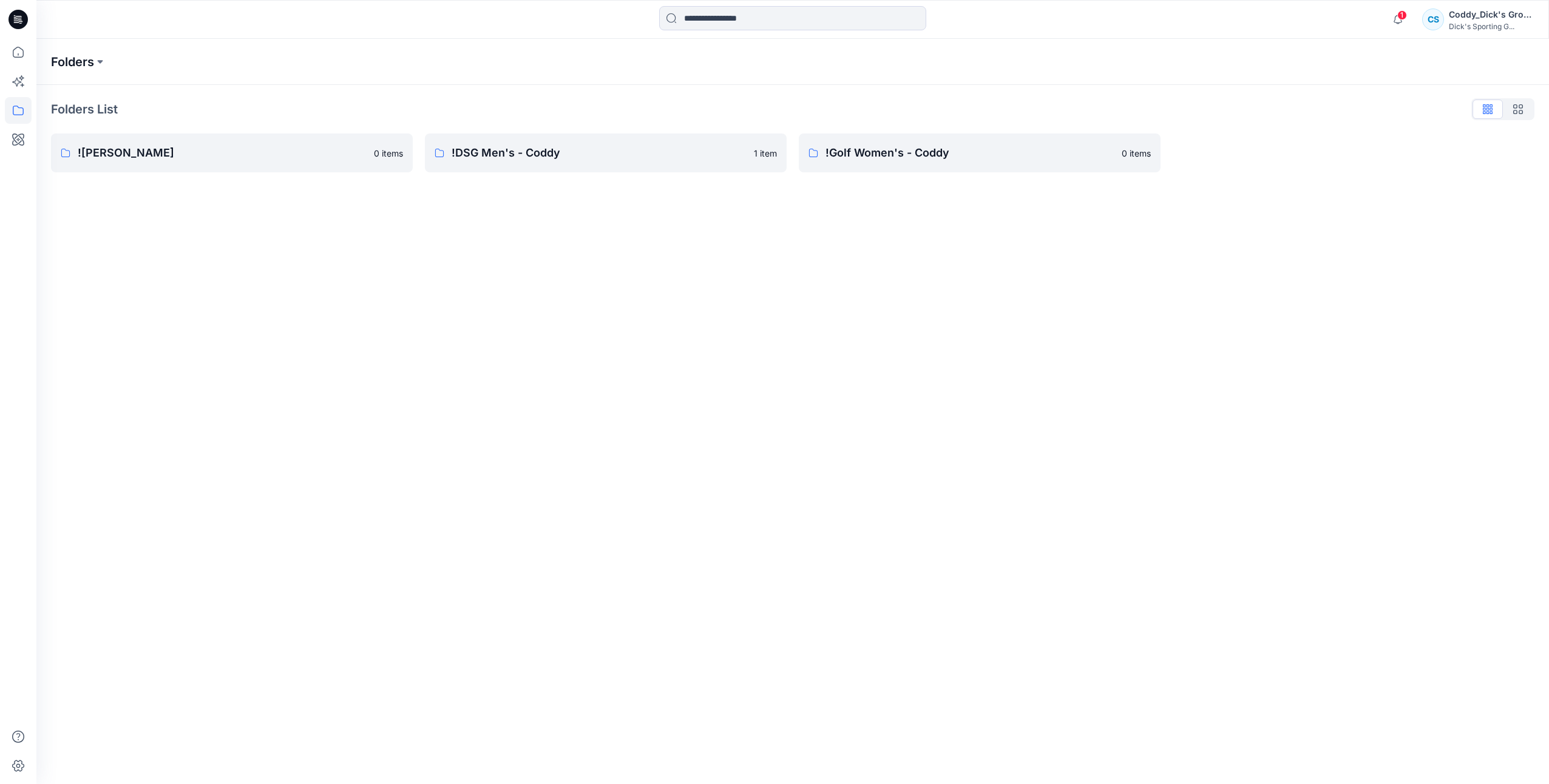
click at [93, 59] on p "Folders" at bounding box center [72, 62] width 43 height 17
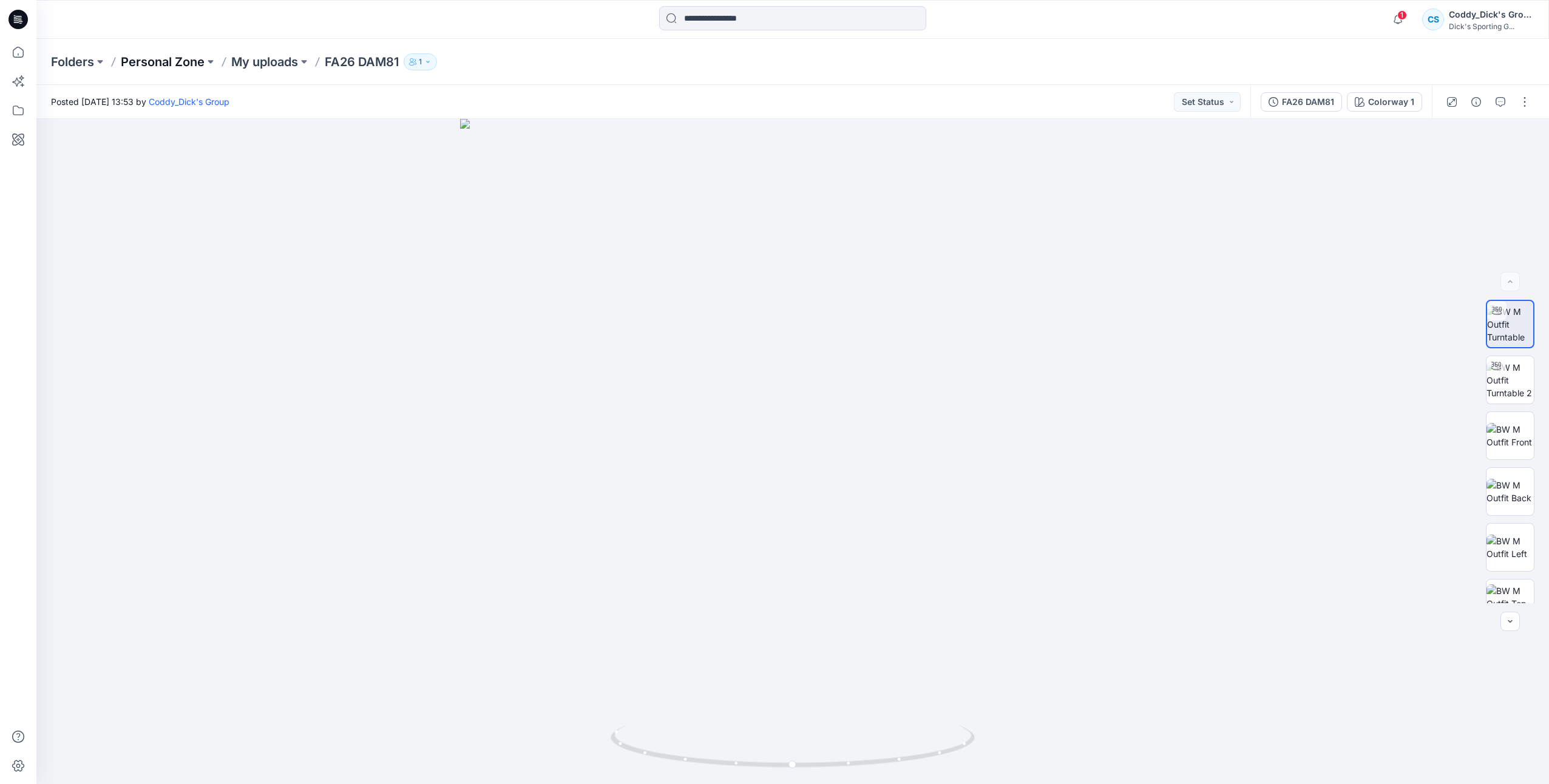
click at [199, 61] on p "Personal Zone" at bounding box center [163, 62] width 84 height 17
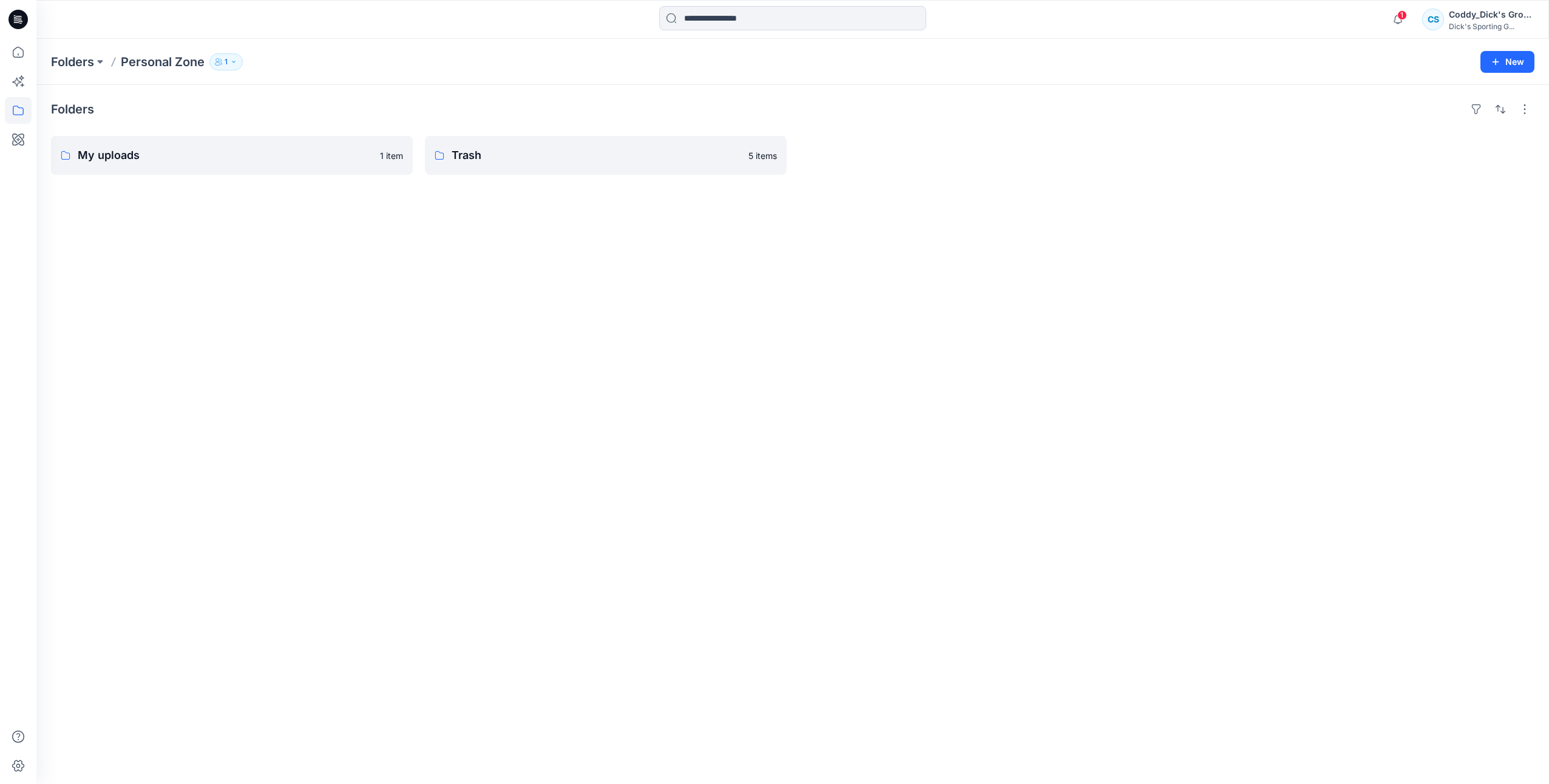
click at [233, 66] on button "1" at bounding box center [226, 62] width 33 height 17
click at [510, 63] on div "Folders Personal Zone 1 Folder Access Personal Zone Internal 0 External 1" at bounding box center [745, 62] width 1389 height 17
click at [210, 143] on link "My uploads 1 item" at bounding box center [232, 156] width 362 height 39
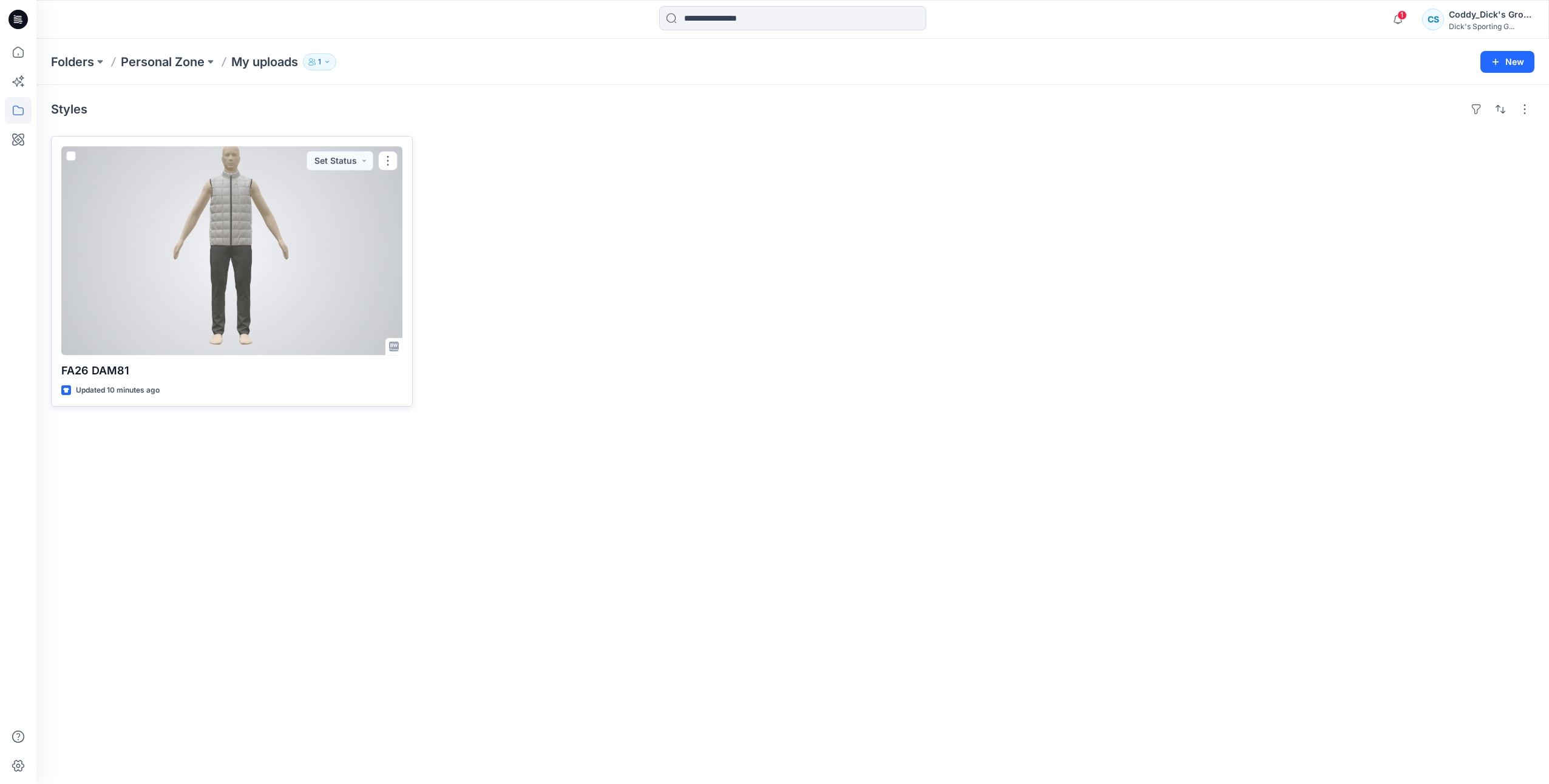
click at [386, 226] on div at bounding box center [232, 250] width 341 height 209
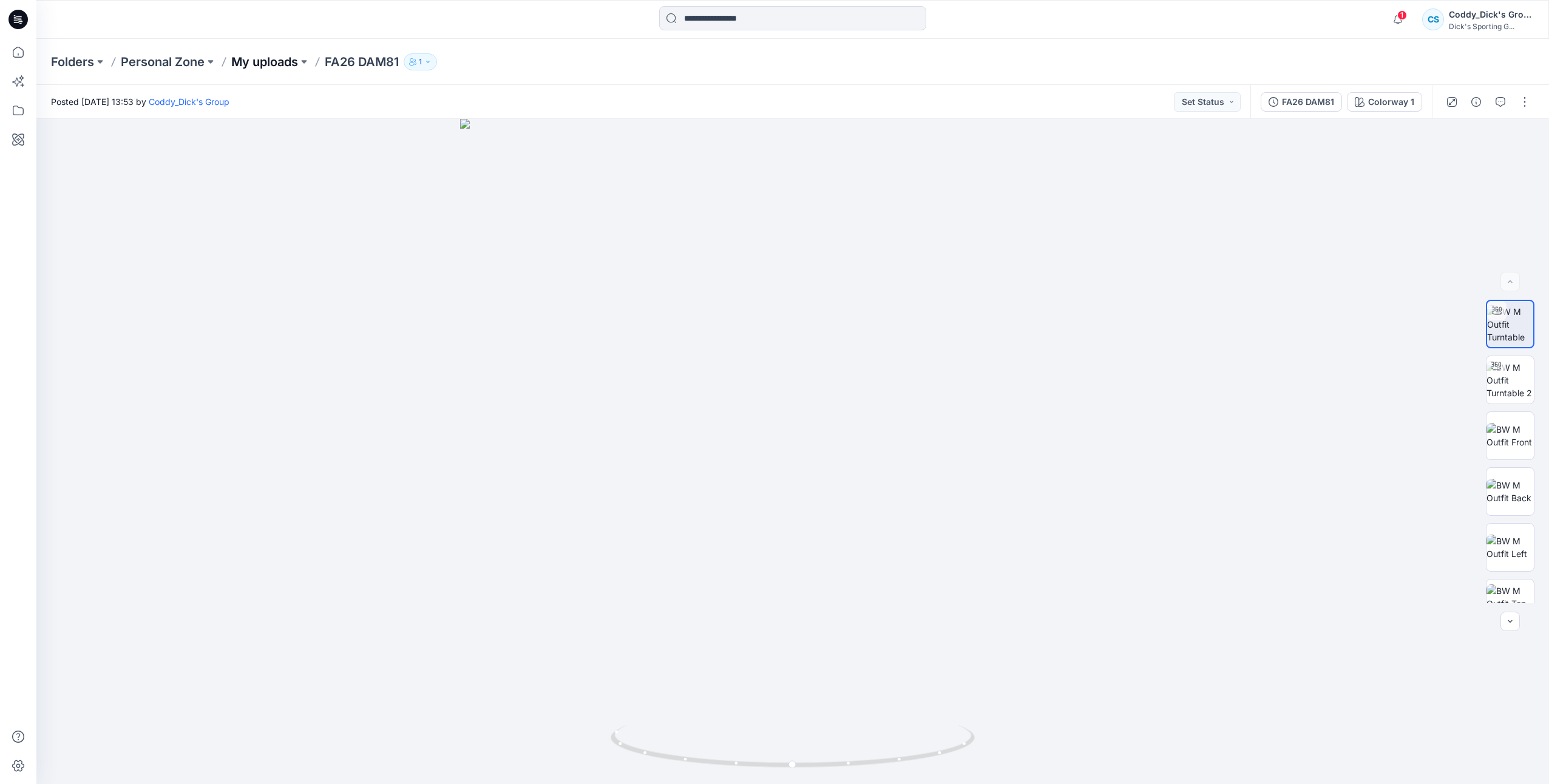
click at [290, 67] on p "My uploads" at bounding box center [264, 62] width 67 height 17
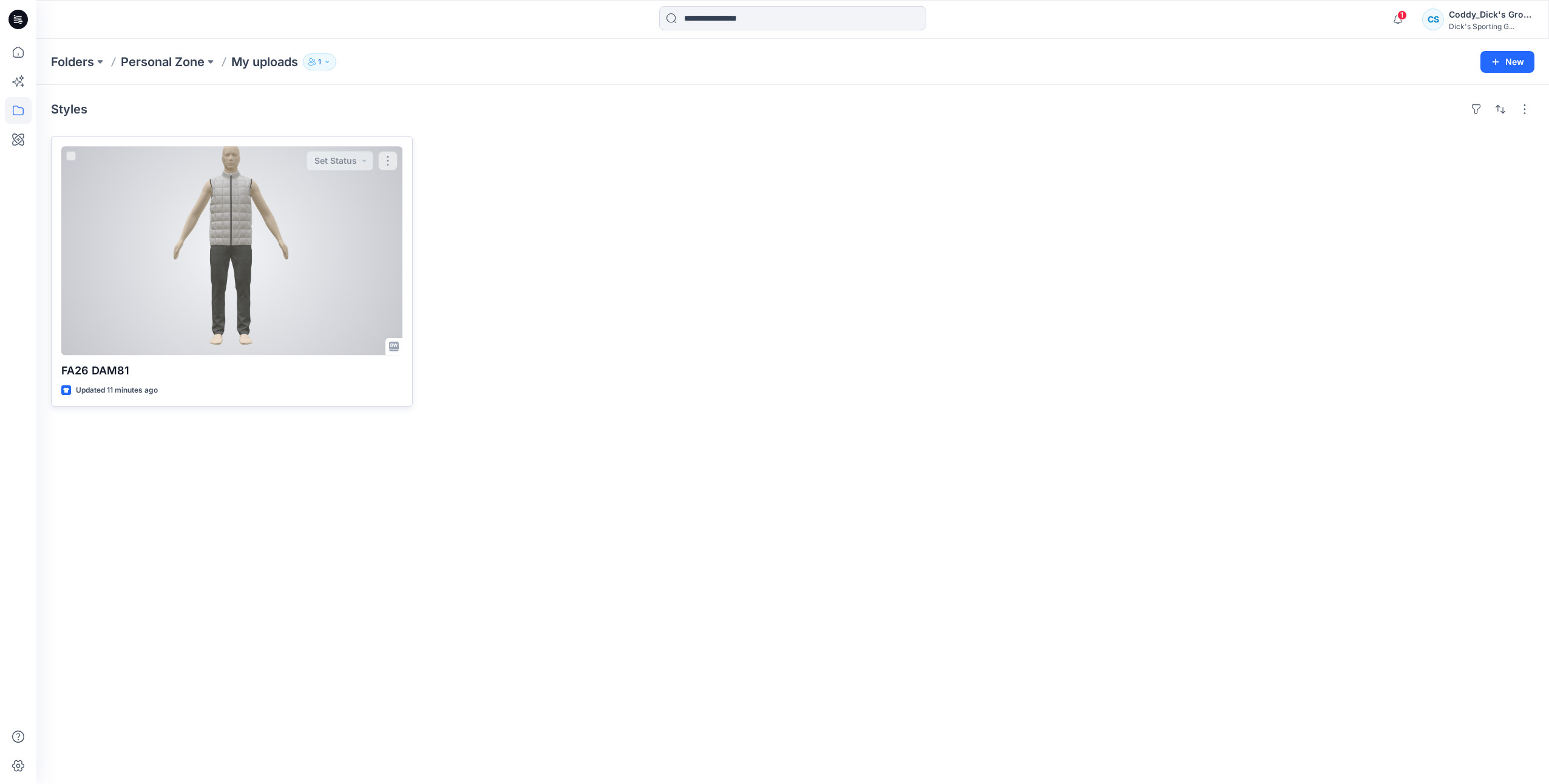
click at [259, 230] on div at bounding box center [232, 250] width 341 height 209
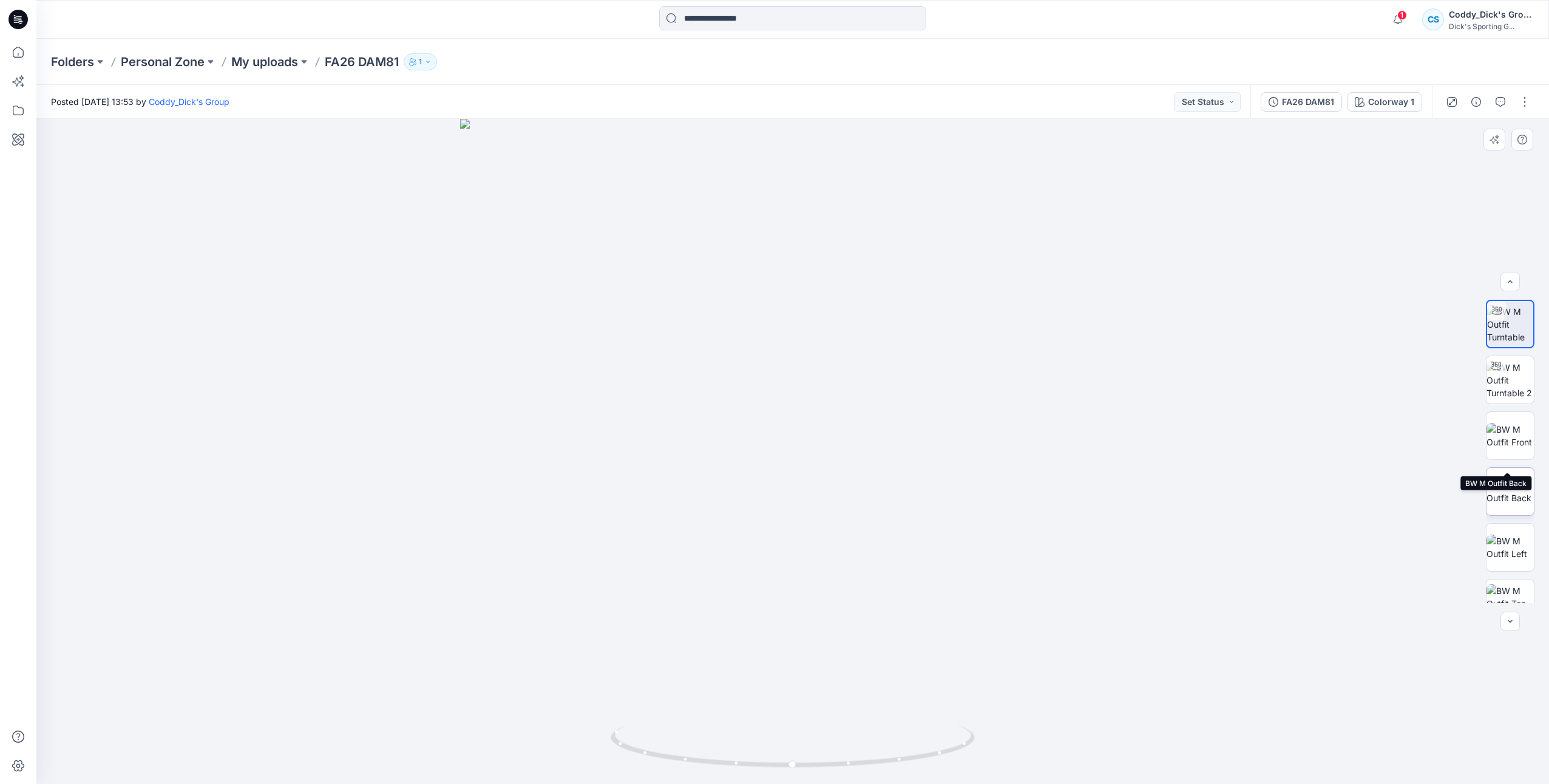
scroll to position [80, 0]
click at [1528, 105] on button "button" at bounding box center [1524, 102] width 19 height 19
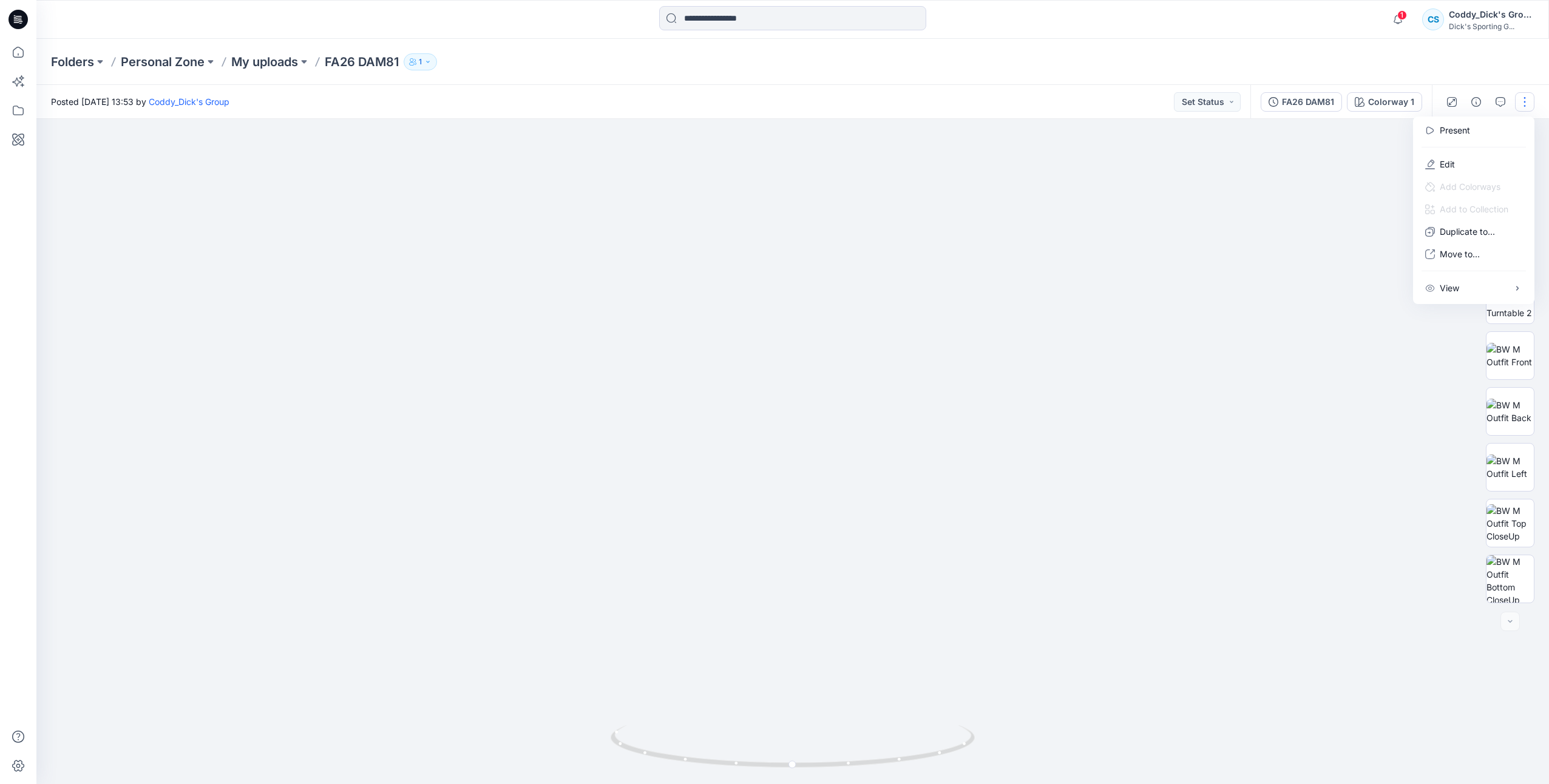
click at [1536, 62] on div "Folders Personal Zone My uploads FA26 DAM81 1" at bounding box center [793, 62] width 1513 height 46
click at [1477, 99] on icon "button" at bounding box center [1476, 102] width 10 height 10
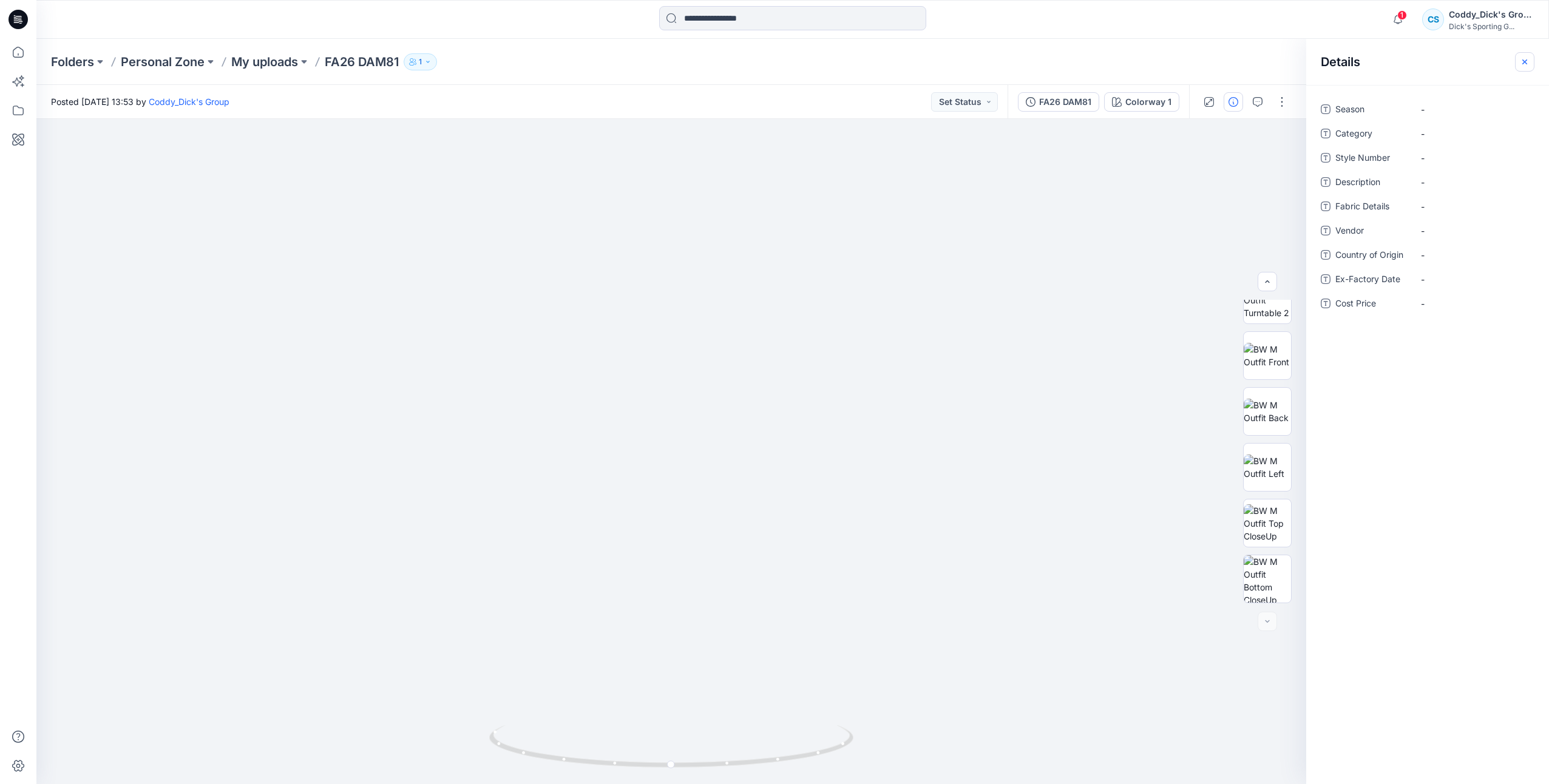
click at [1527, 58] on icon "button" at bounding box center [1524, 62] width 10 height 10
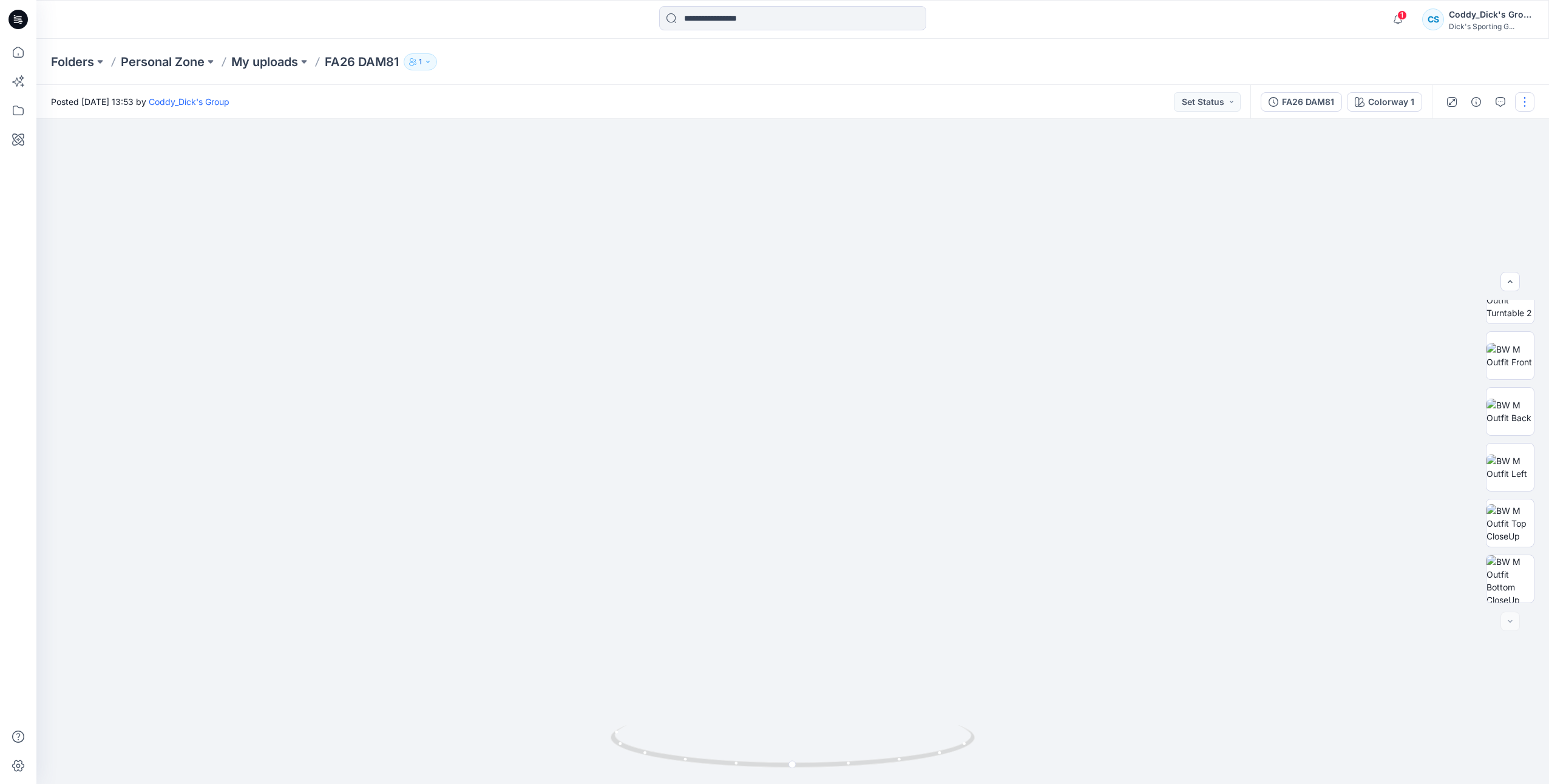
click at [1527, 93] on button "button" at bounding box center [1524, 102] width 19 height 19
click at [1477, 162] on button "Edit" at bounding box center [1474, 164] width 112 height 22
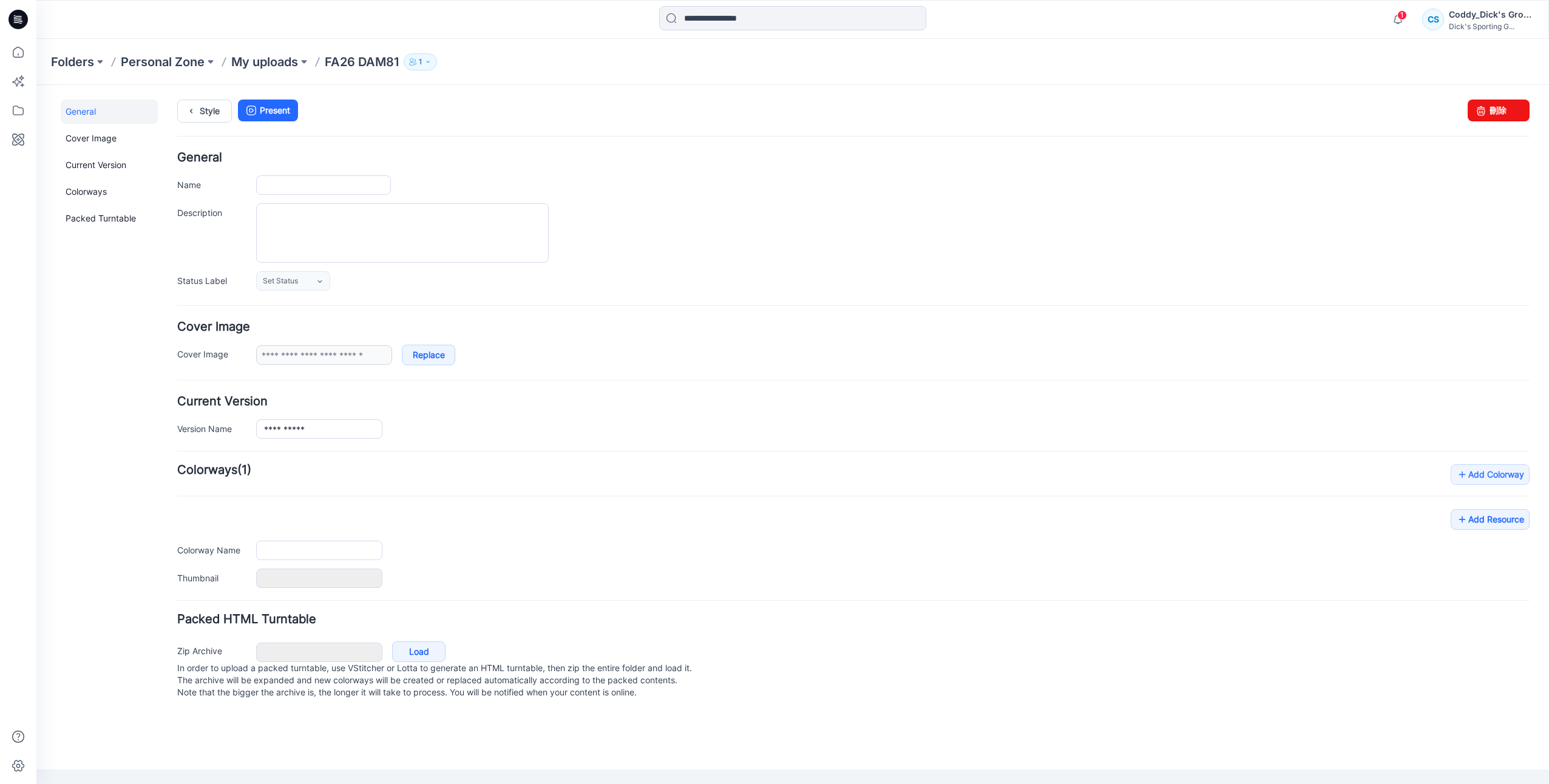
type input "**********"
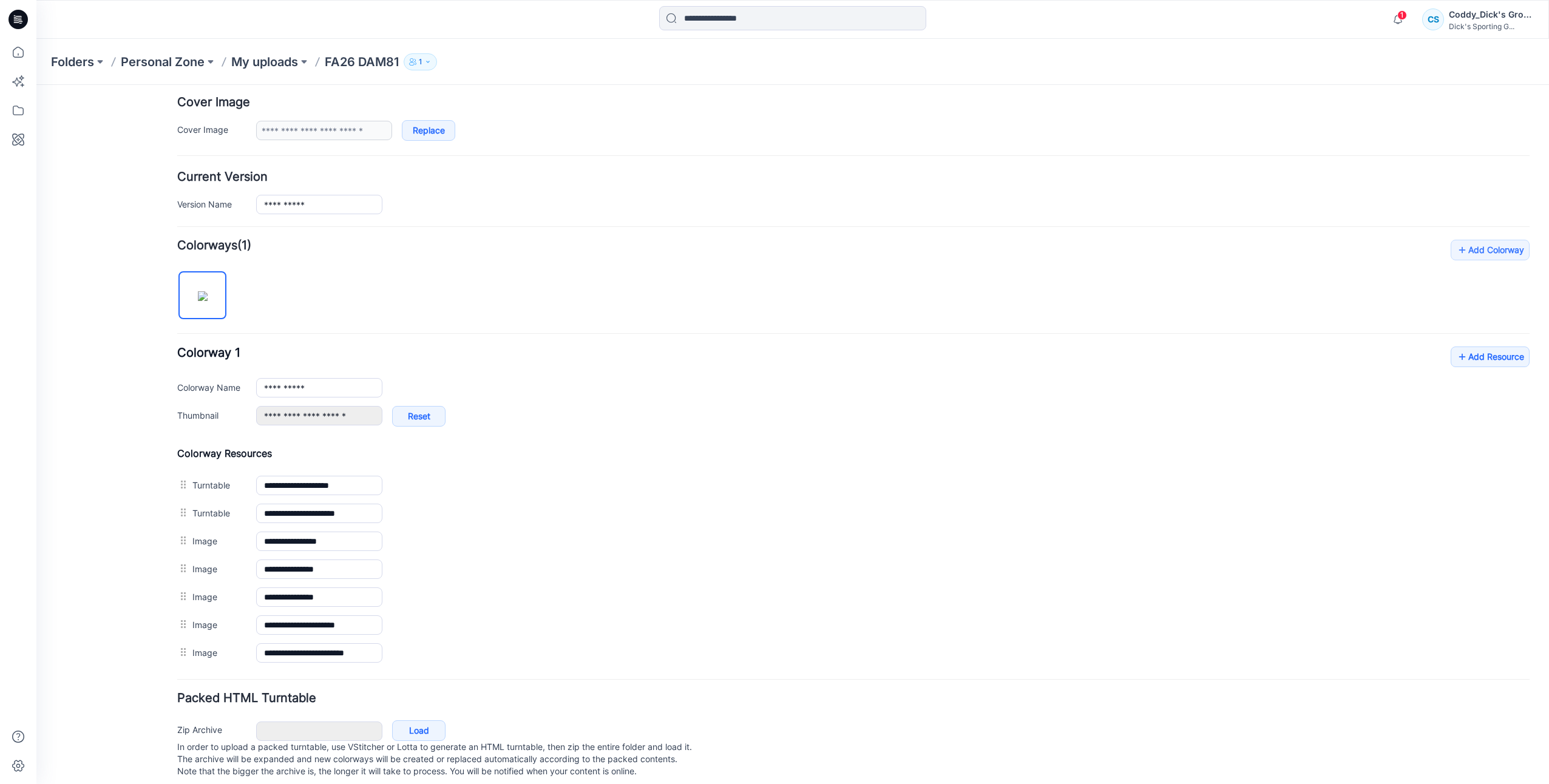
scroll to position [240, 0]
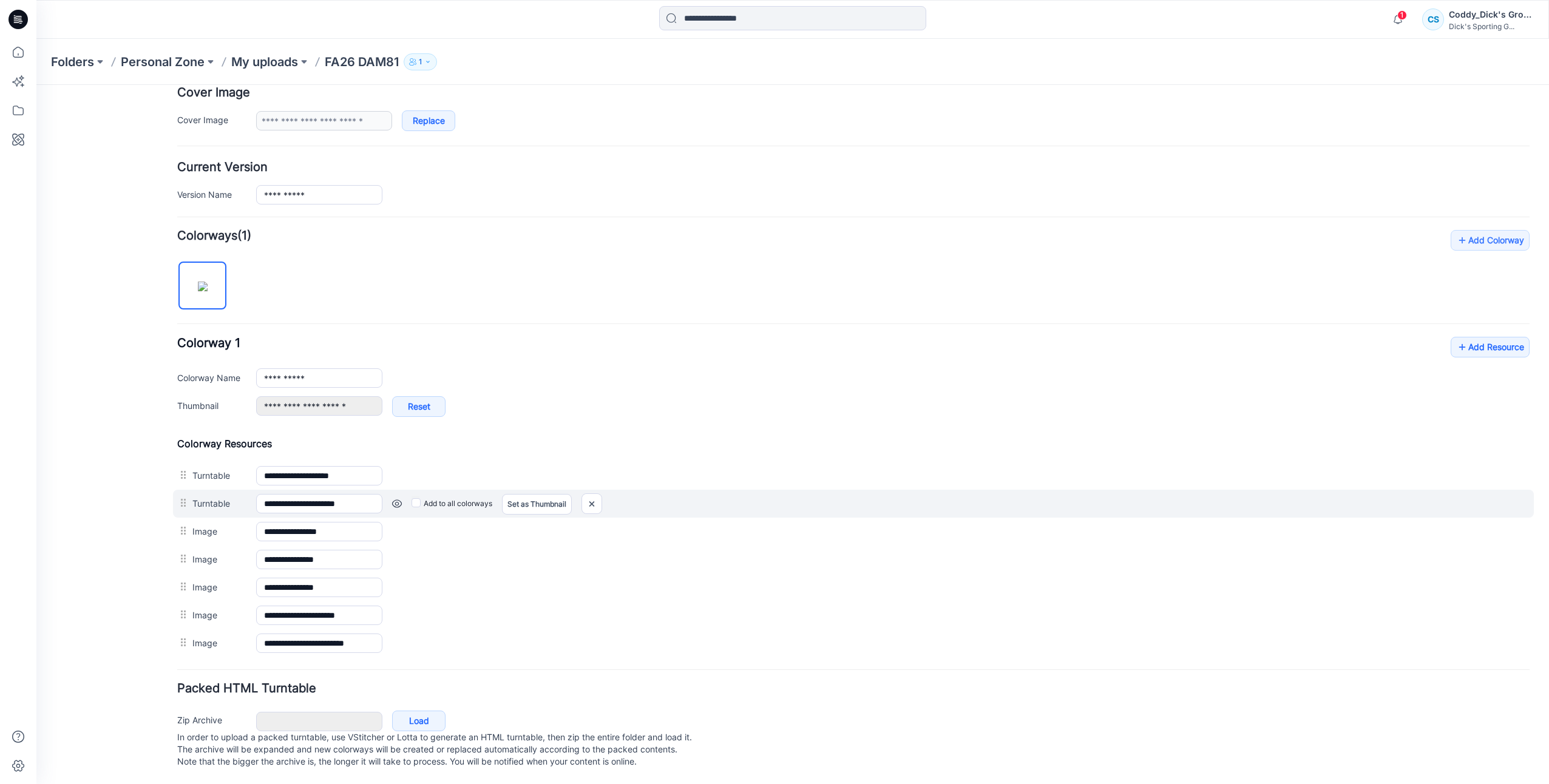
click at [393, 499] on link at bounding box center [397, 504] width 10 height 10
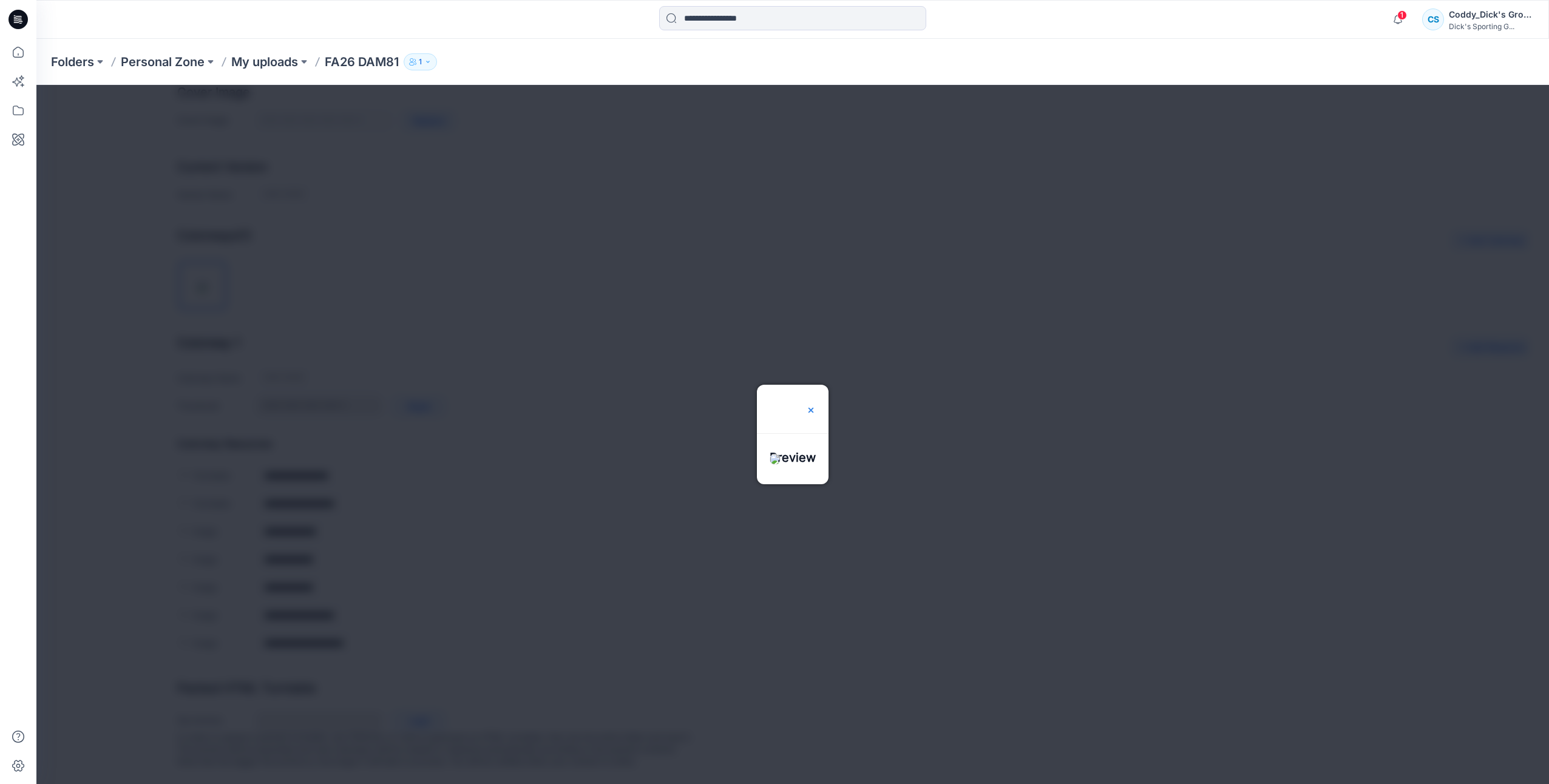
click at [816, 405] on img at bounding box center [811, 410] width 10 height 10
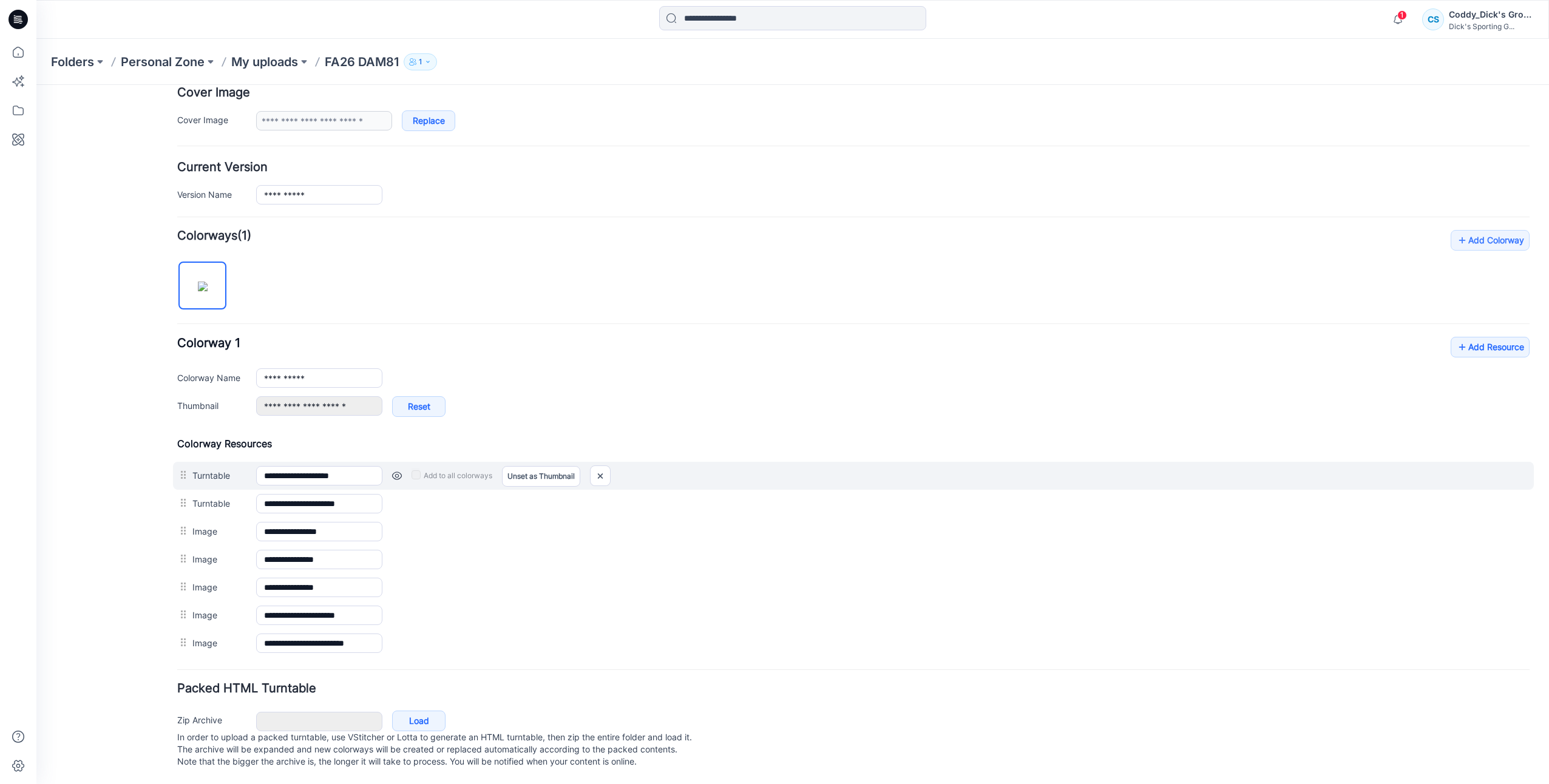
click at [396, 471] on link at bounding box center [397, 476] width 10 height 10
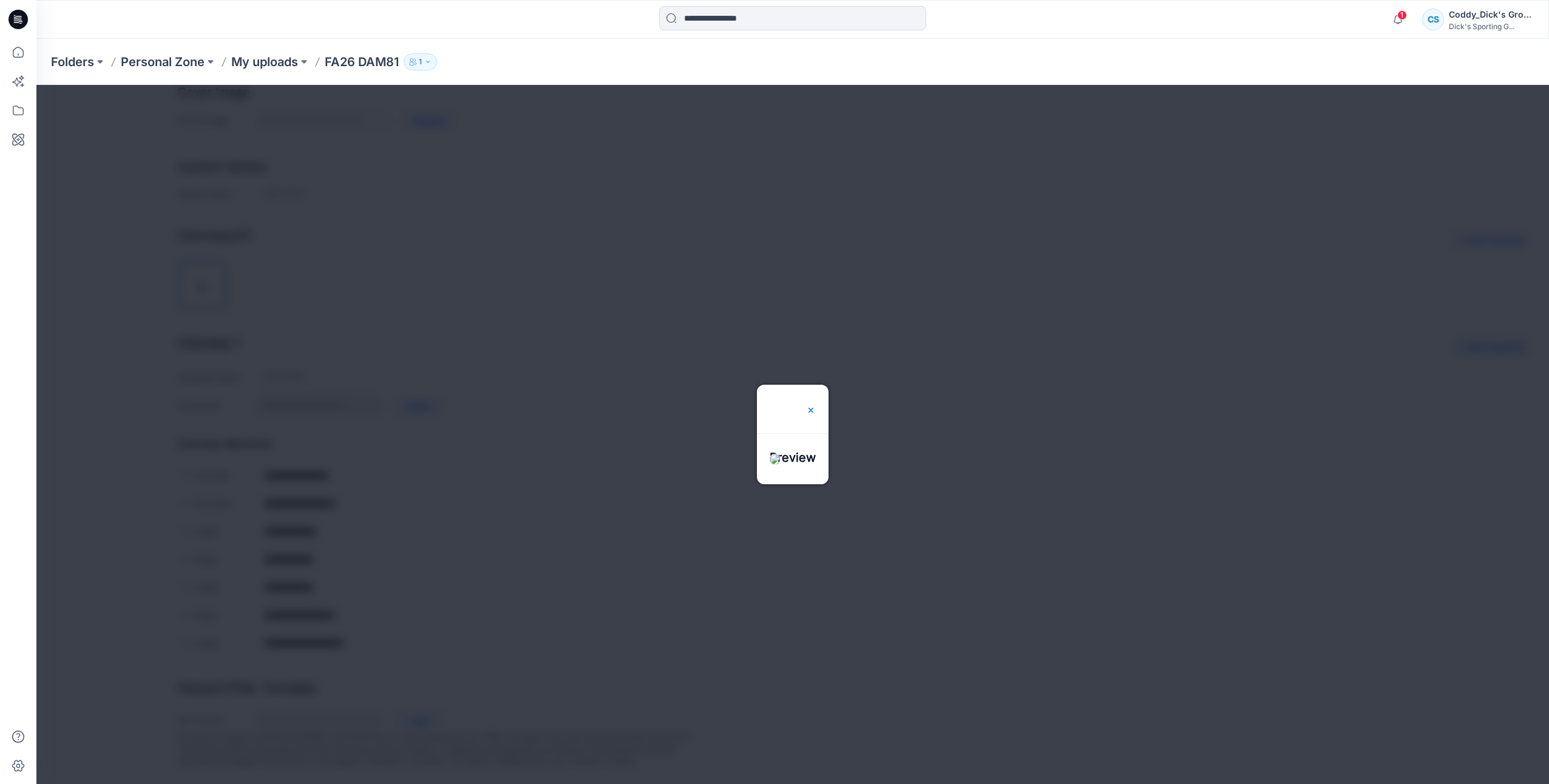
click at [816, 405] on img at bounding box center [811, 410] width 10 height 10
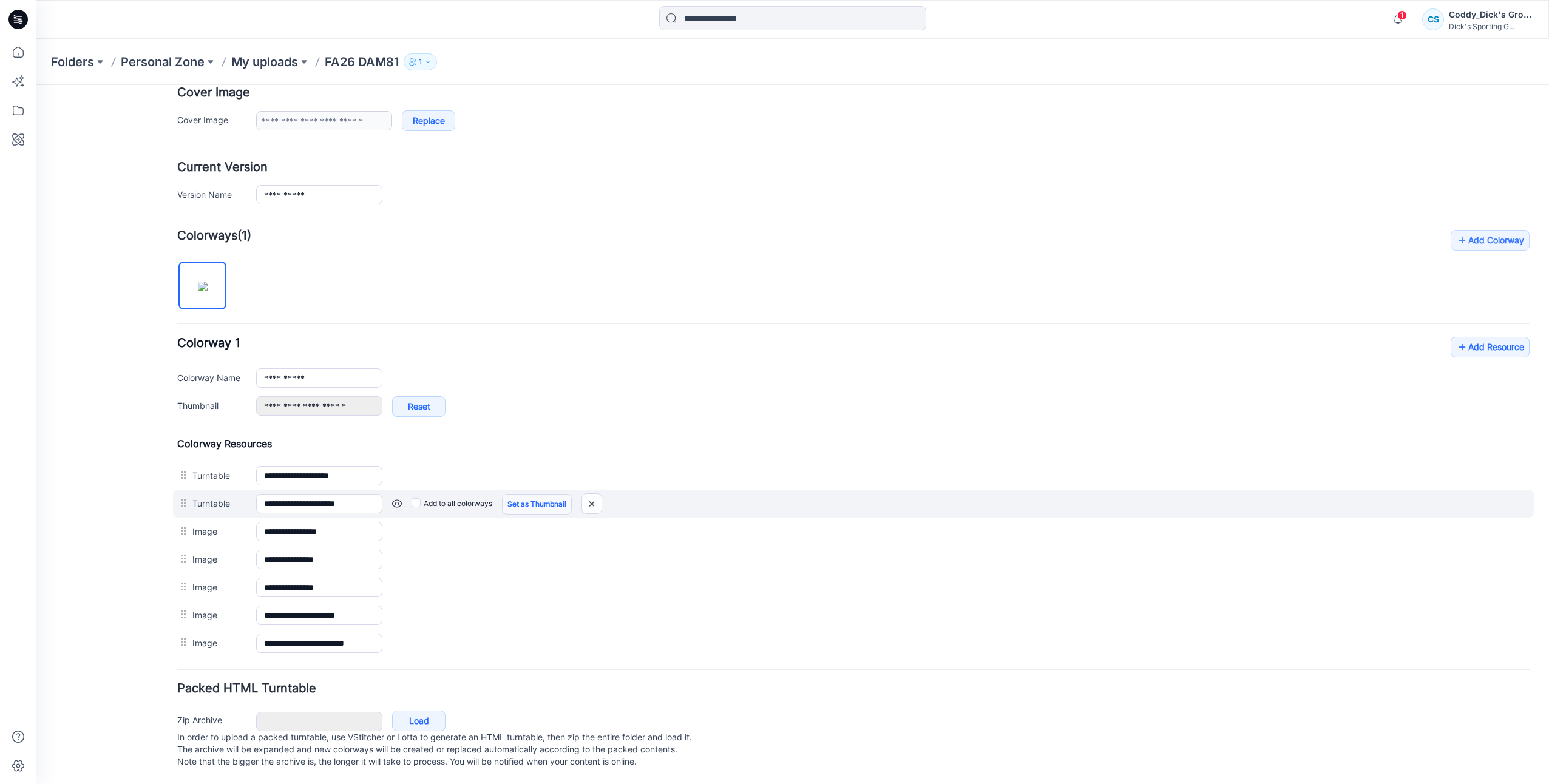
click at [548, 499] on link "Set as Thumbnail" at bounding box center [537, 504] width 70 height 21
type input "**********"
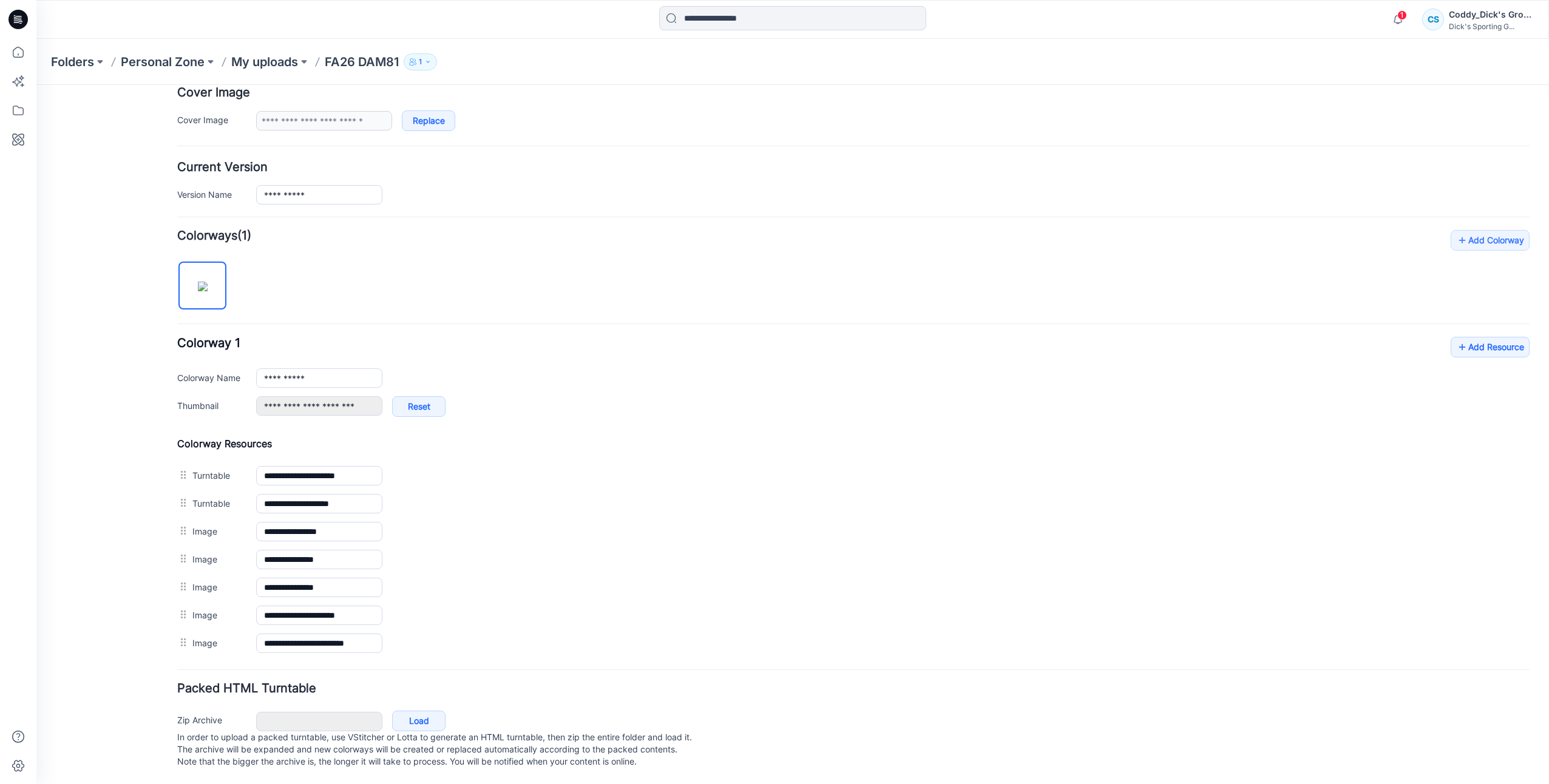
click at [36, 85] on link at bounding box center [36, 85] width 0 height 0
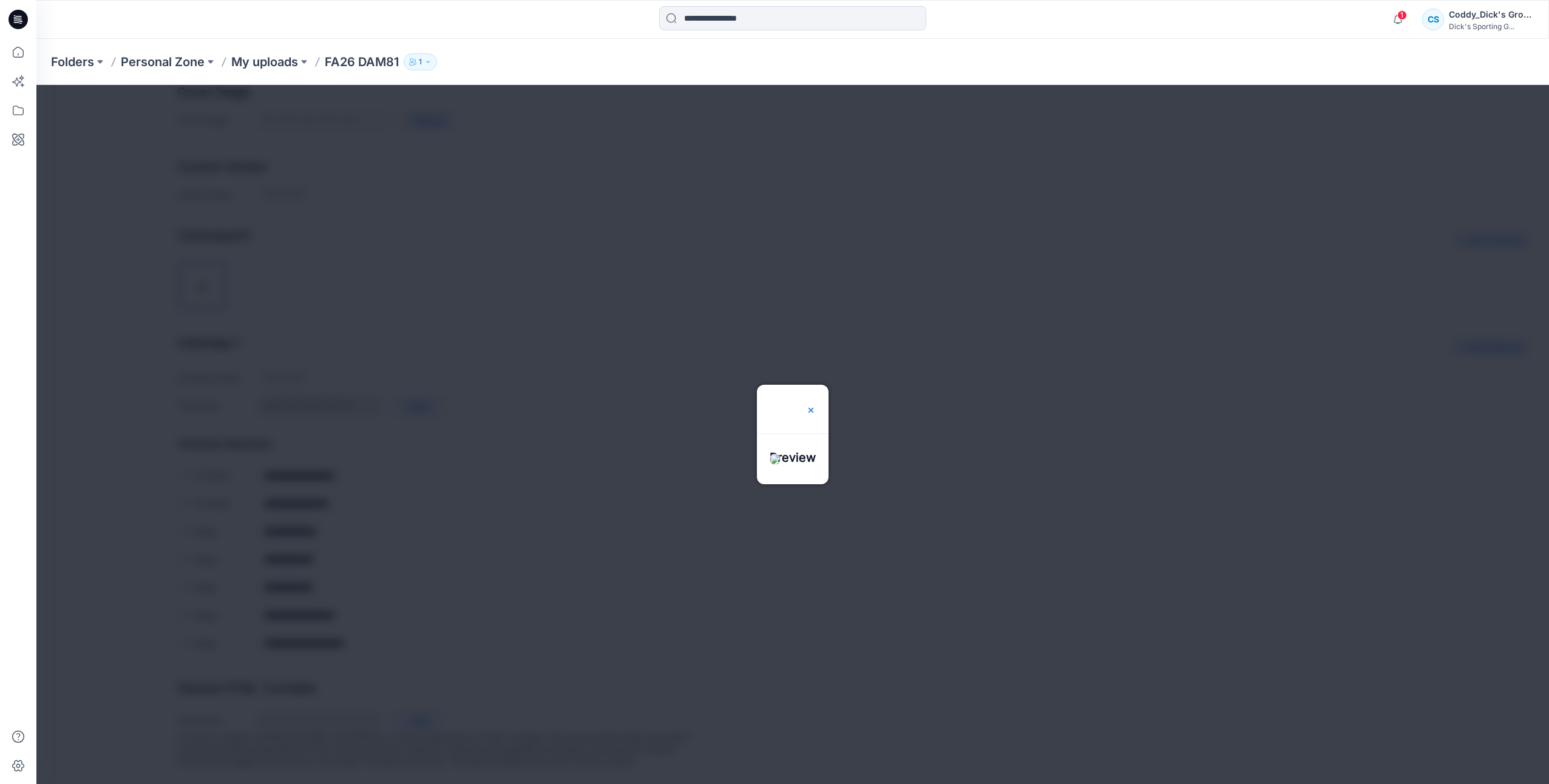
click at [816, 405] on img at bounding box center [811, 410] width 10 height 10
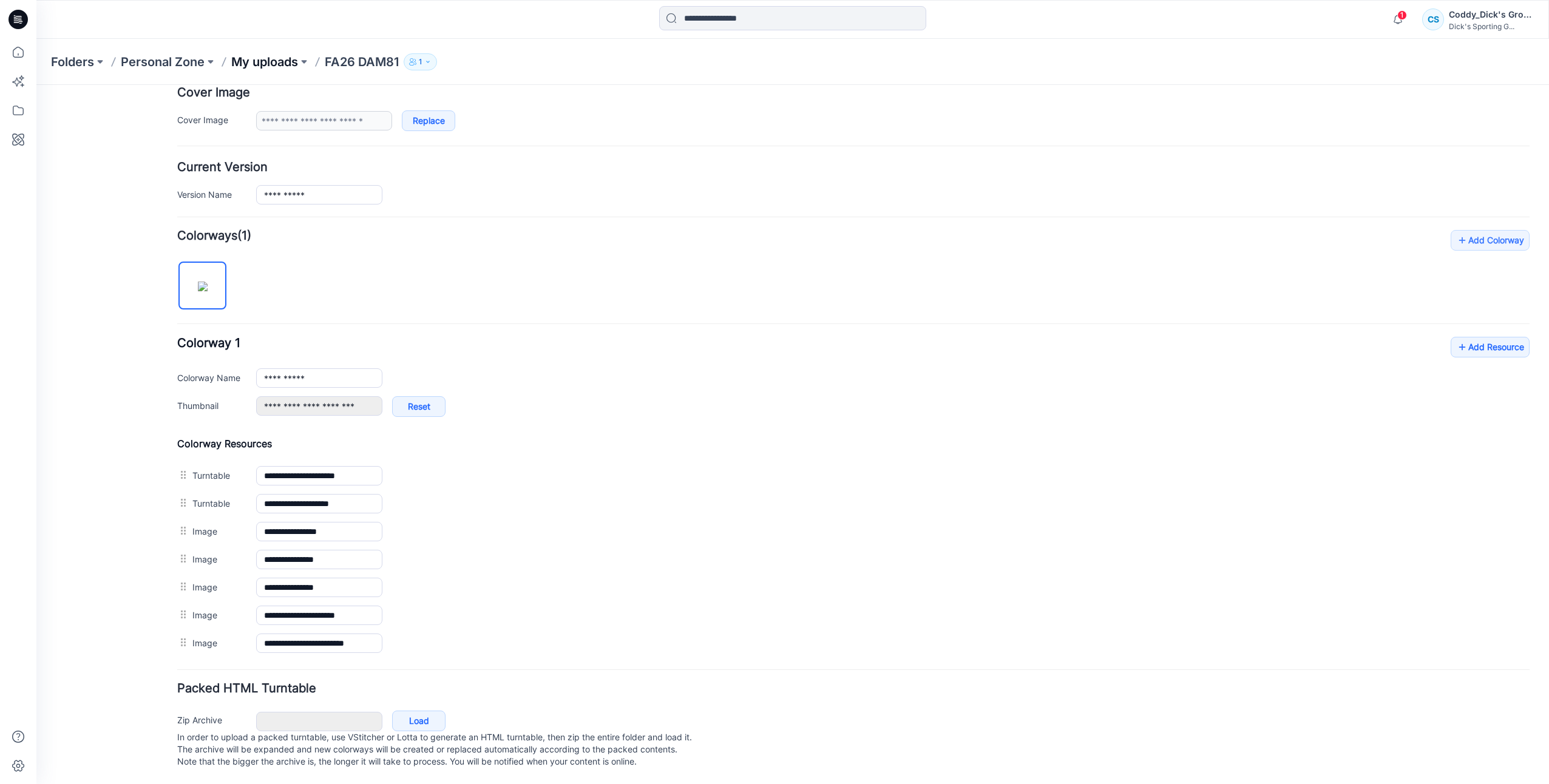
click at [290, 60] on p "My uploads" at bounding box center [264, 62] width 67 height 17
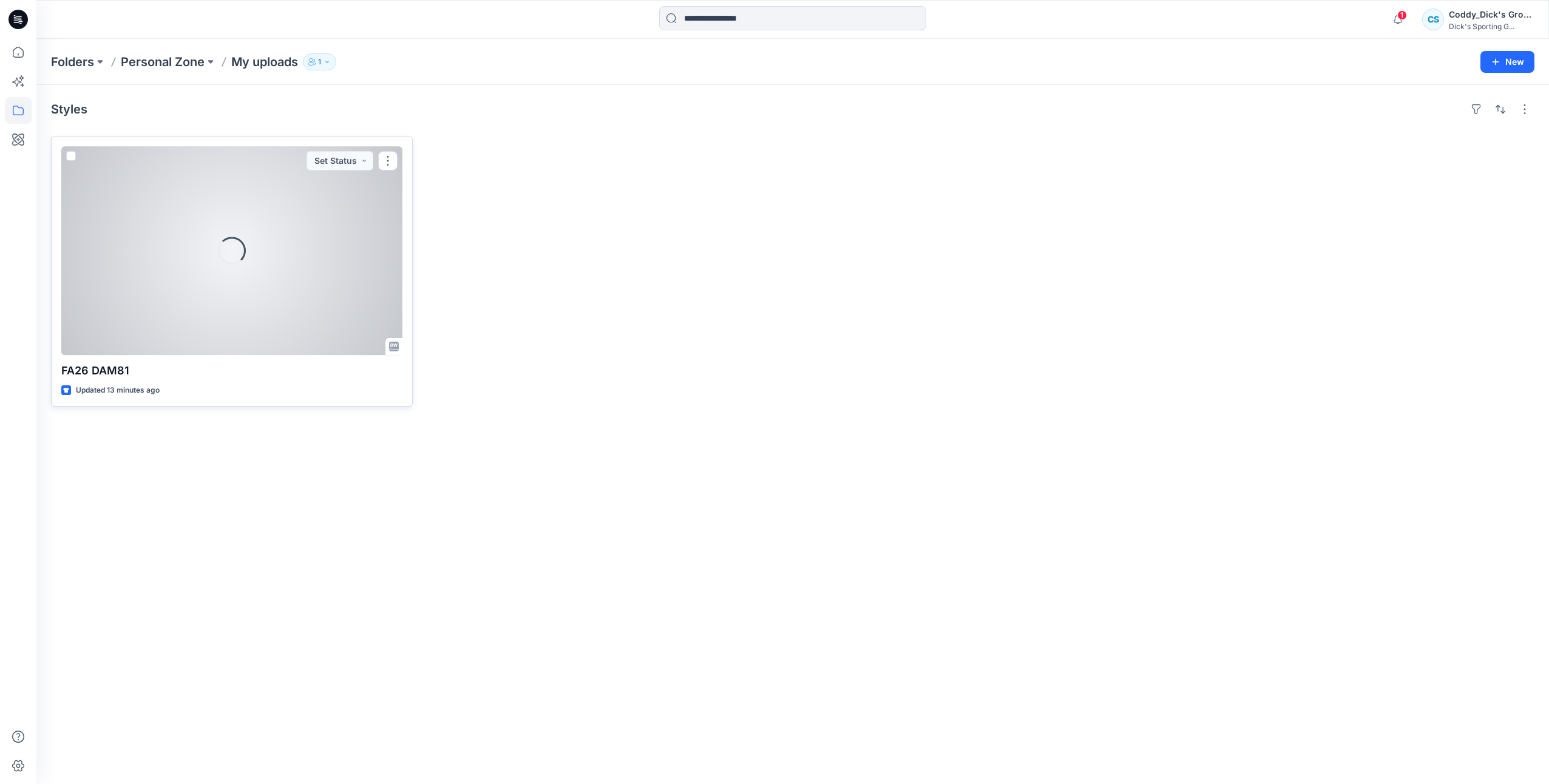
click at [322, 250] on div "Loading..." at bounding box center [232, 250] width 341 height 209
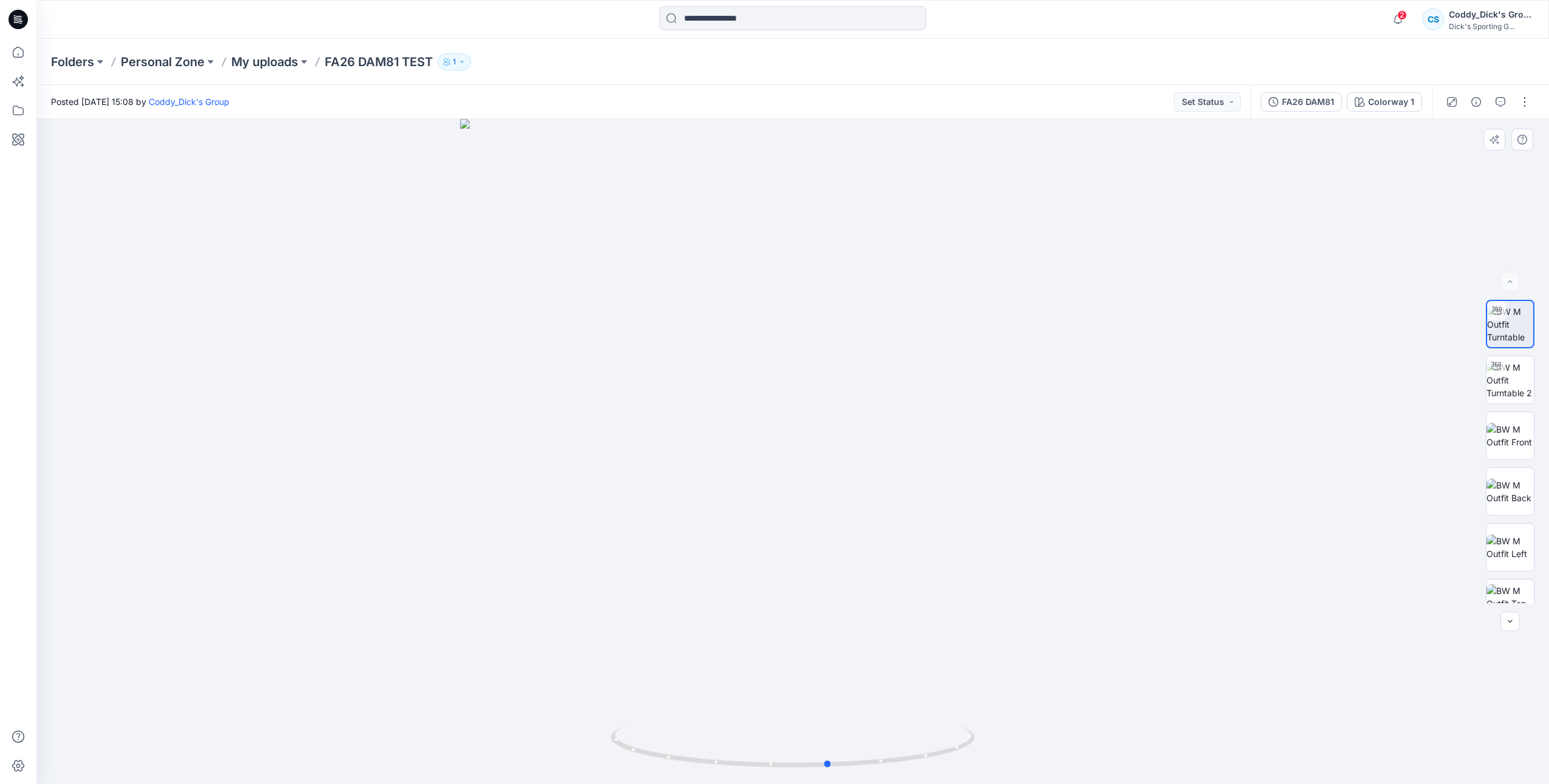
drag, startPoint x: 916, startPoint y: 767, endPoint x: 588, endPoint y: 761, distance: 328.1
click at [588, 761] on div at bounding box center [793, 451] width 1513 height 665
click at [993, 578] on div at bounding box center [793, 451] width 1513 height 665
drag, startPoint x: 993, startPoint y: 577, endPoint x: 1108, endPoint y: 601, distance: 117.5
click at [1108, 601] on div at bounding box center [793, 451] width 1513 height 665
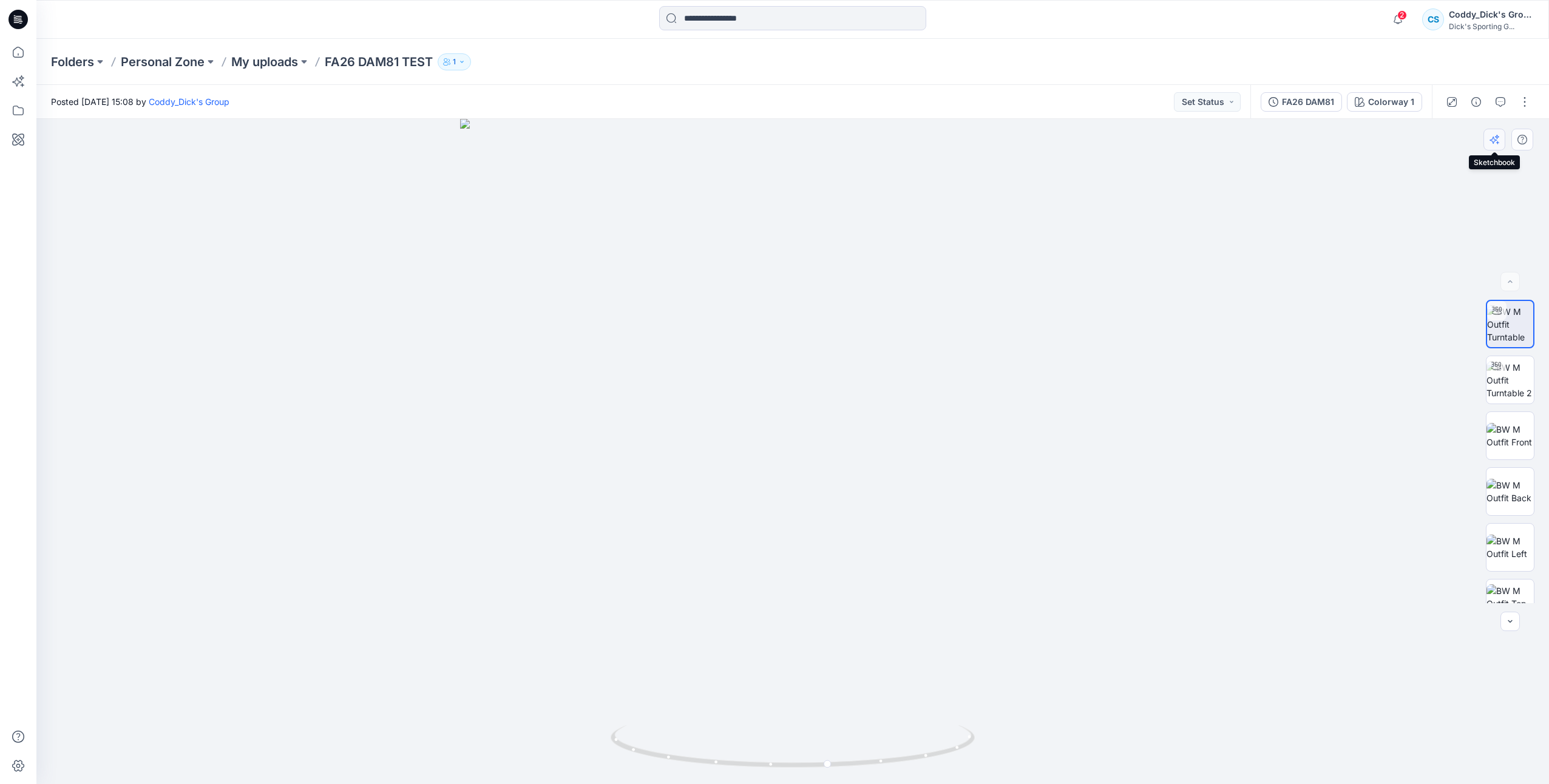
click at [1500, 140] on button "button" at bounding box center [1494, 139] width 22 height 22
click at [268, 67] on p "My uploads" at bounding box center [264, 62] width 67 height 17
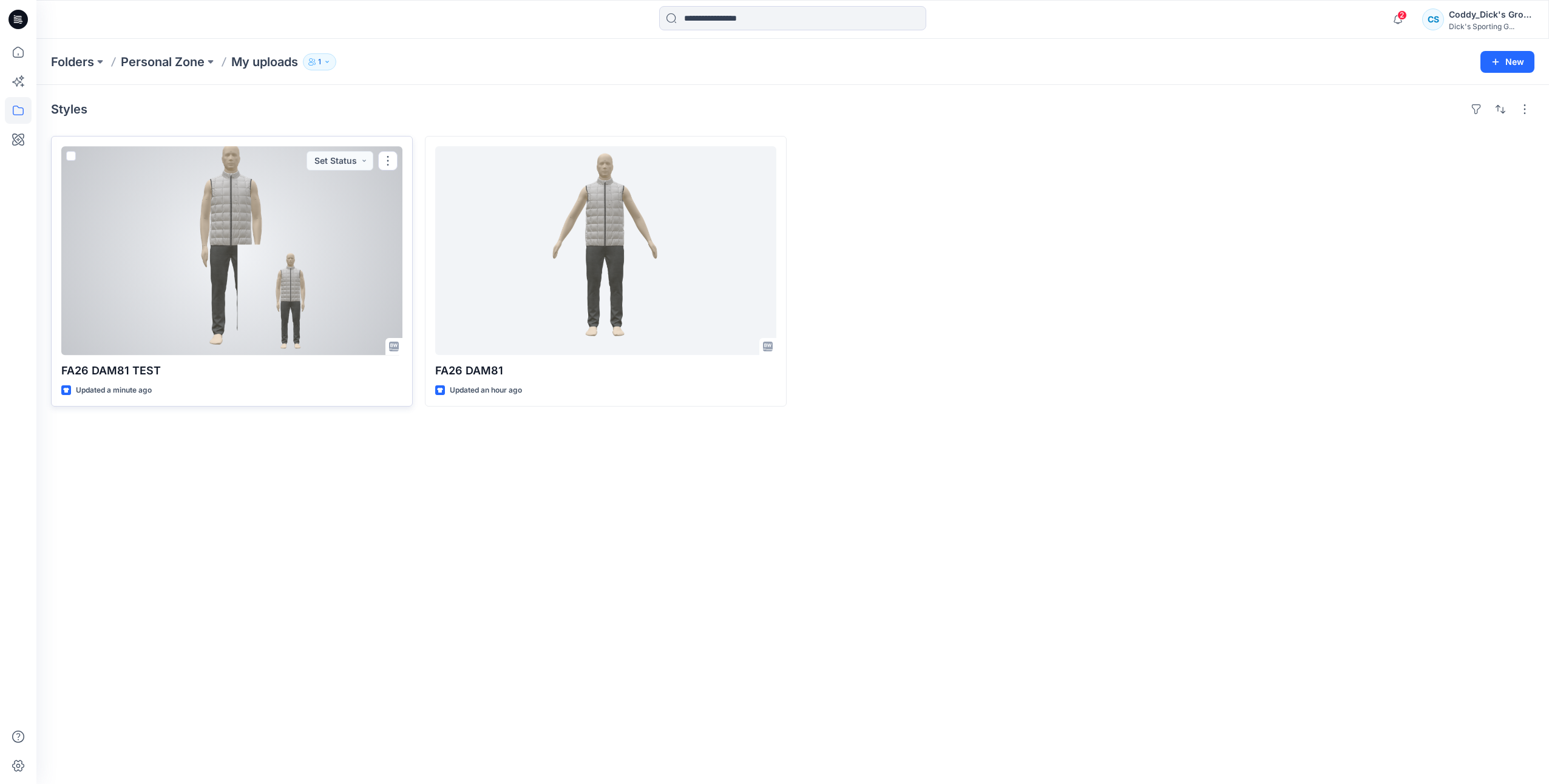
click at [317, 236] on div at bounding box center [232, 250] width 341 height 209
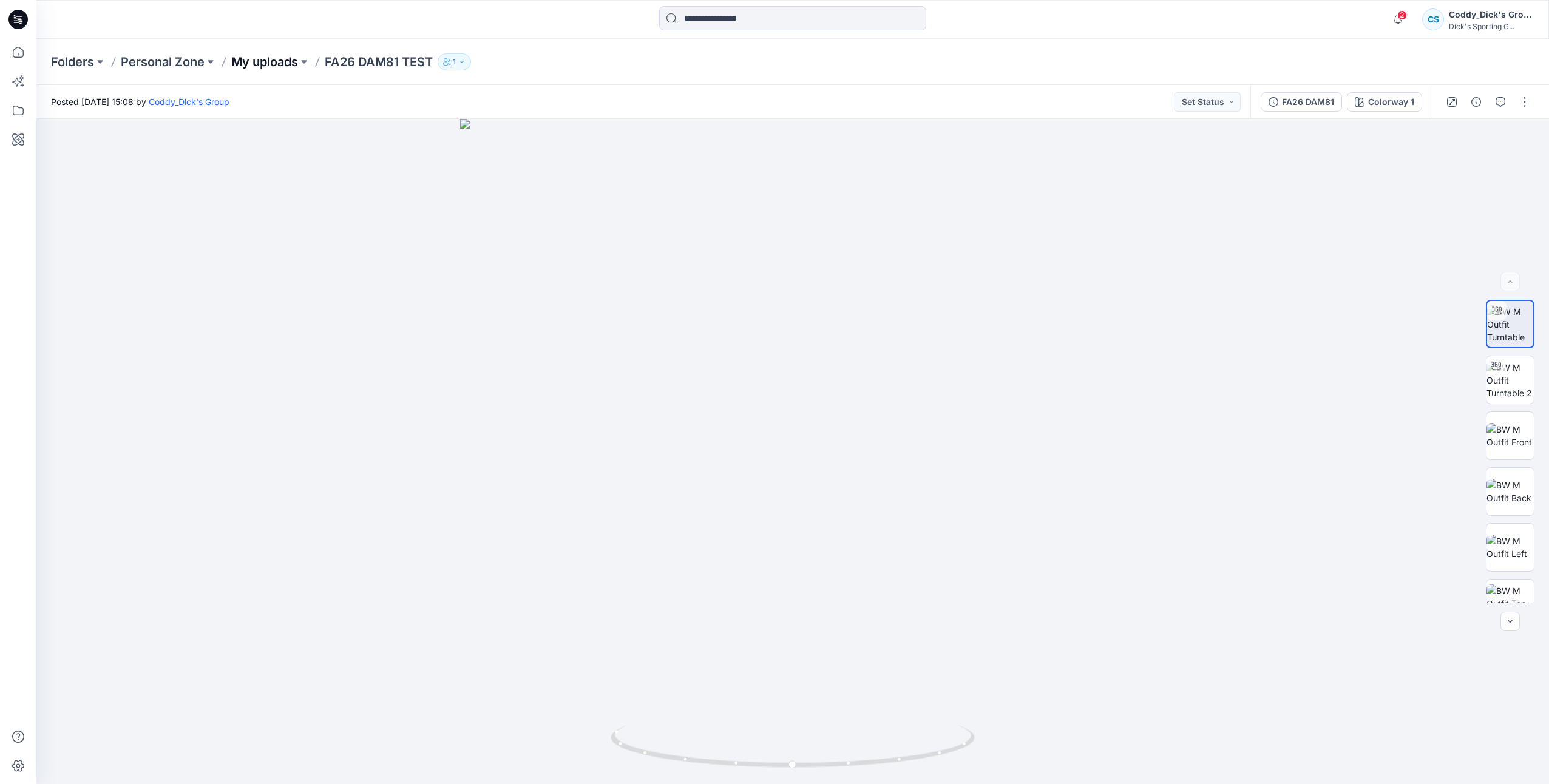
click at [277, 63] on p "My uploads" at bounding box center [264, 62] width 67 height 17
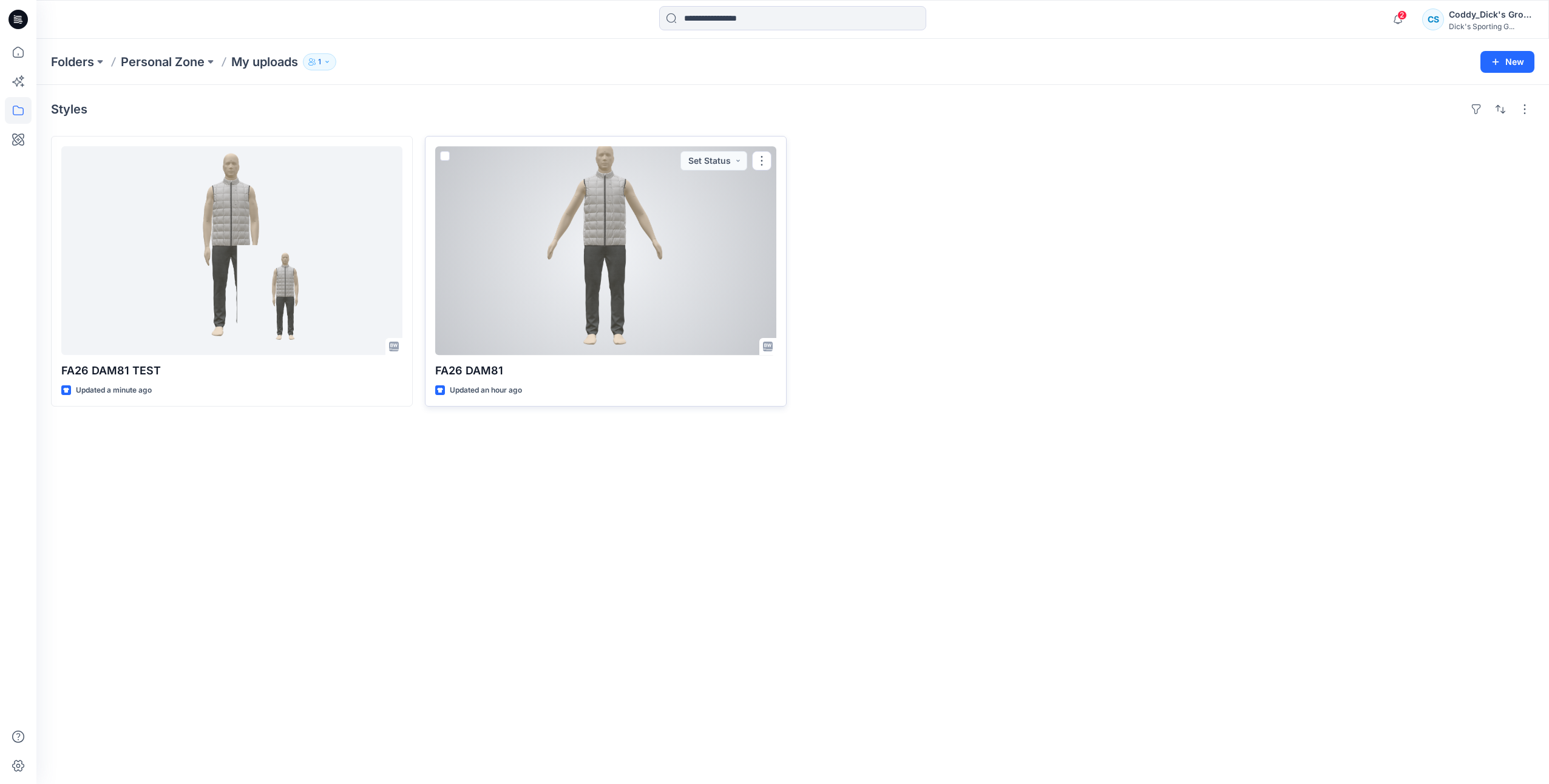
click at [654, 200] on div at bounding box center [605, 250] width 341 height 209
